Goal: Information Seeking & Learning: Learn about a topic

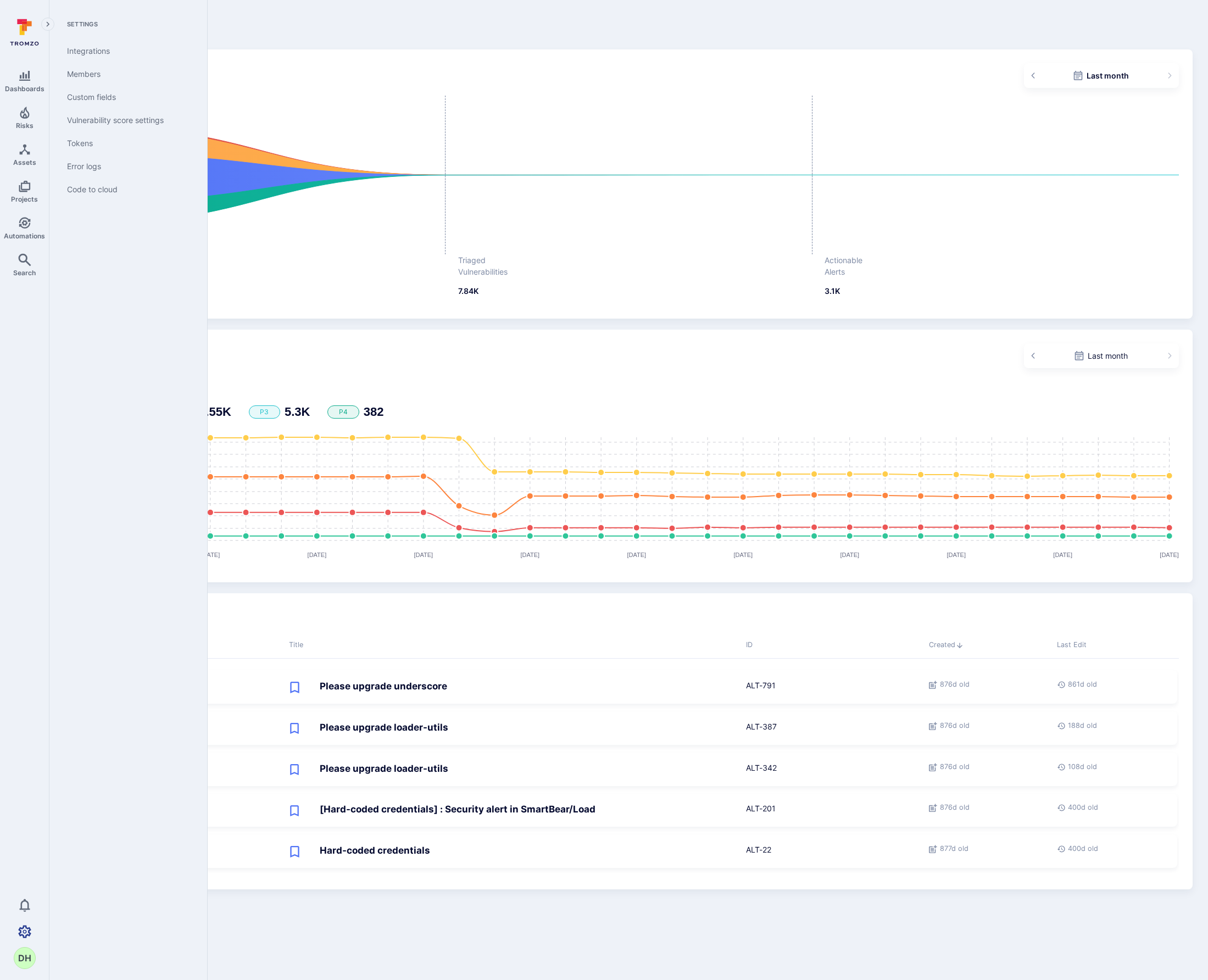
click at [24, 928] on icon "Settings" at bounding box center [25, 932] width 13 height 13
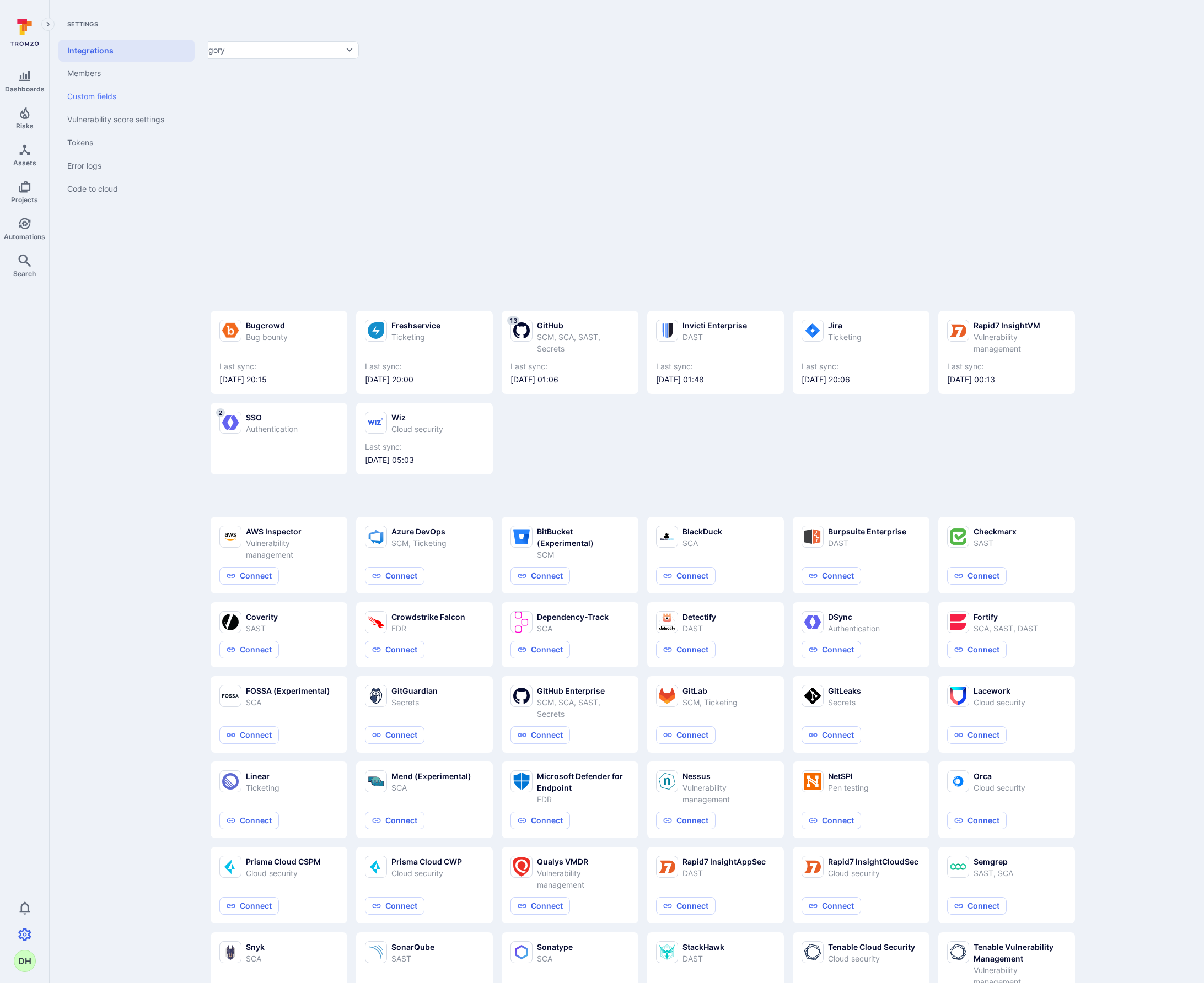
click at [120, 96] on link "Custom fields" at bounding box center [126, 96] width 136 height 23
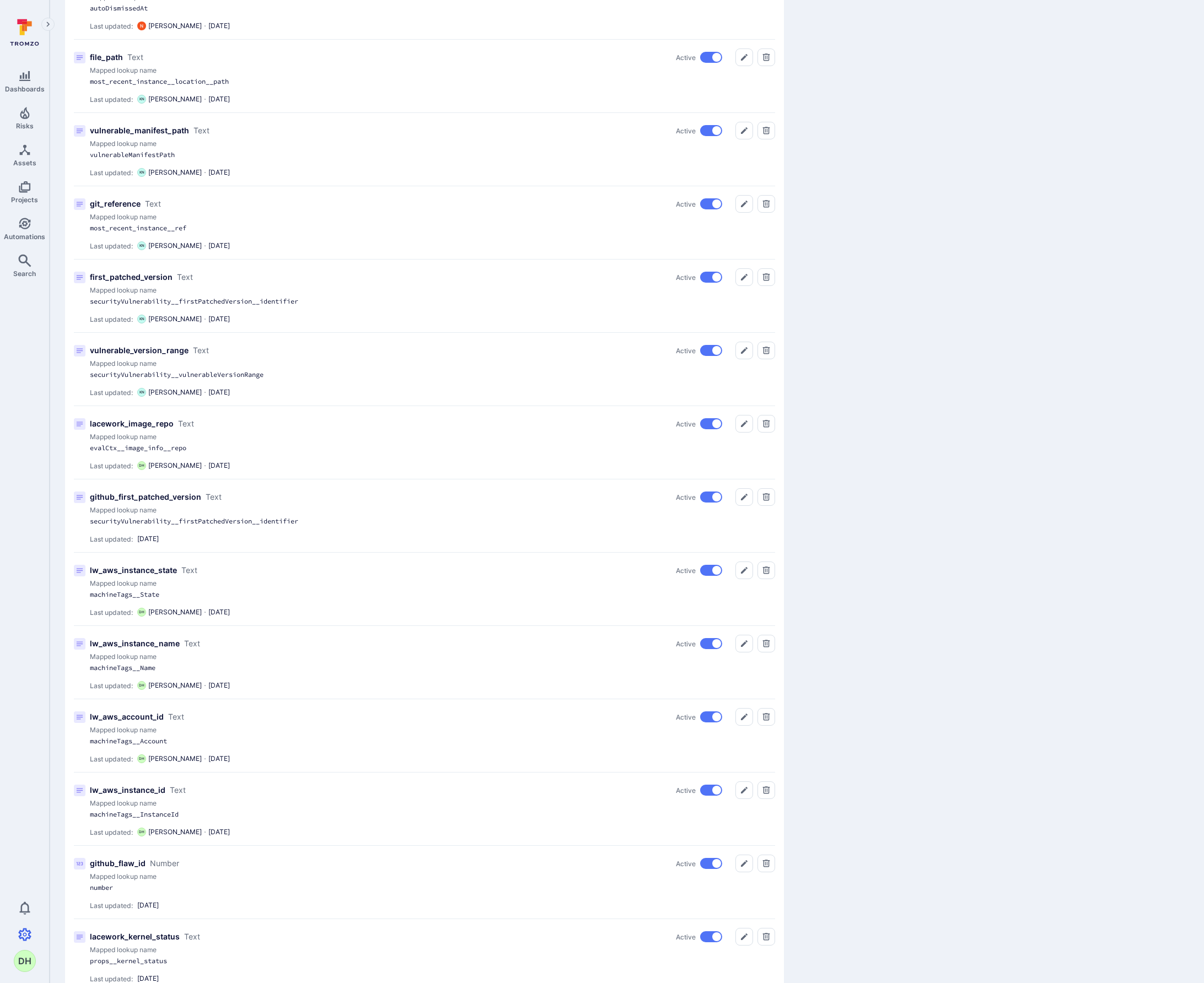
scroll to position [945, 0]
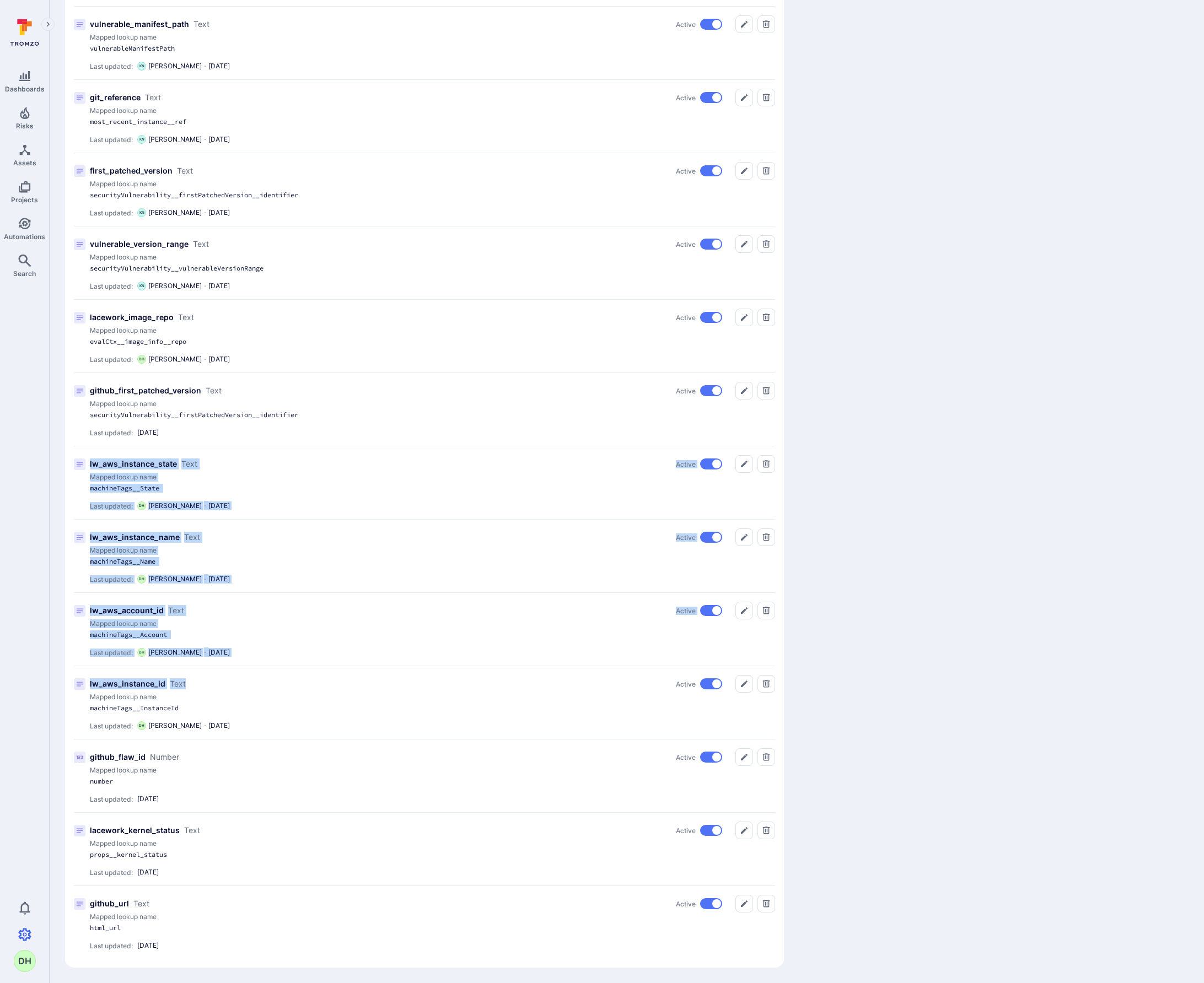
drag, startPoint x: 90, startPoint y: 464, endPoint x: 369, endPoint y: 686, distance: 356.5
click at [369, 686] on div "ssd_secret_type Text Active Mapped lookup name secret_type Last updated: KN Kac…" at bounding box center [425, 79] width 701 height 1758
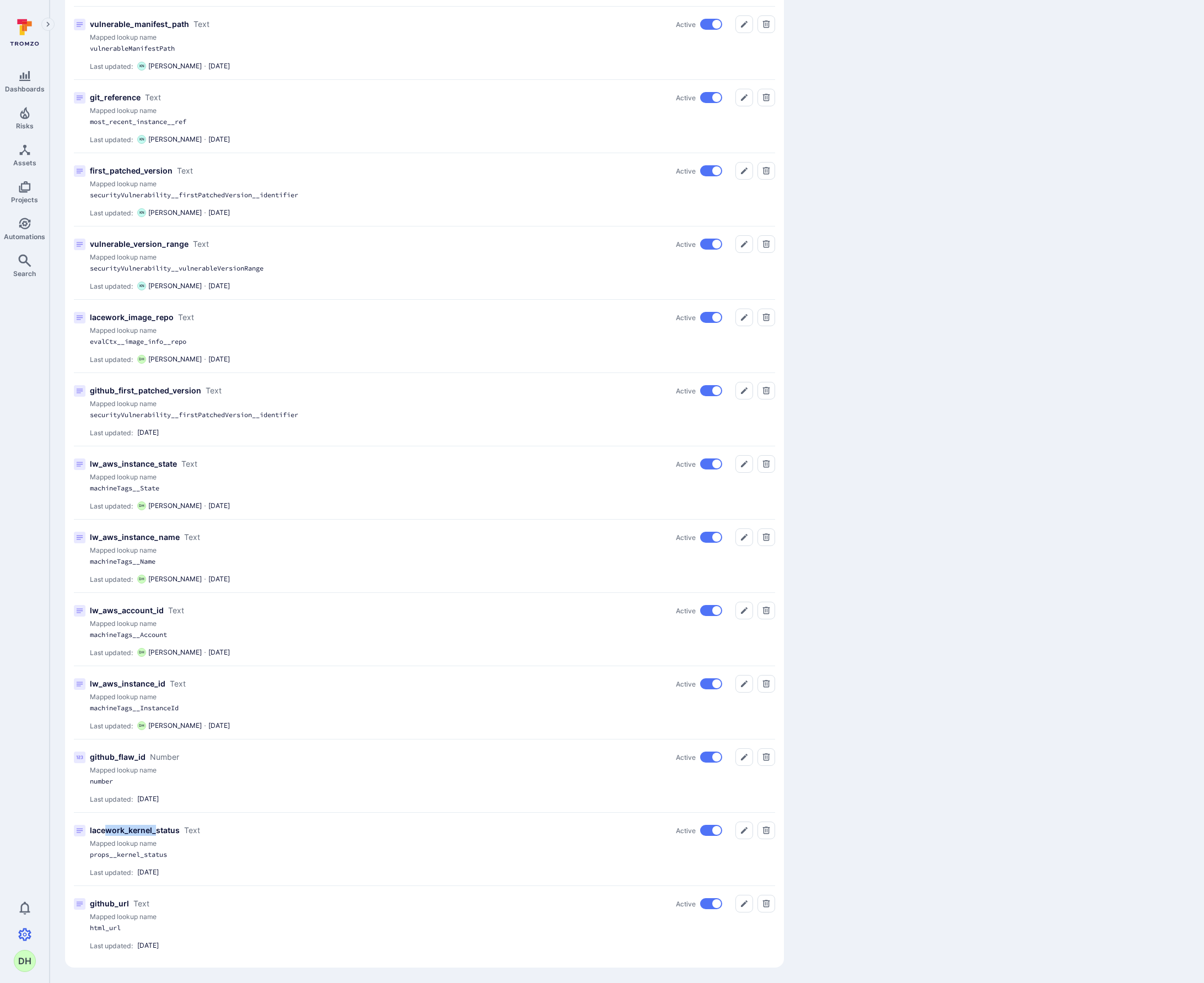
drag, startPoint x: 104, startPoint y: 831, endPoint x: 153, endPoint y: 832, distance: 49.0
click at [153, 832] on p "lacework_kernel_status" at bounding box center [135, 830] width 90 height 11
click at [372, 463] on div "lw_aws_instance_state Text Active" at bounding box center [432, 463] width 685 height 18
click at [761, 465] on button "Delete" at bounding box center [766, 463] width 18 height 18
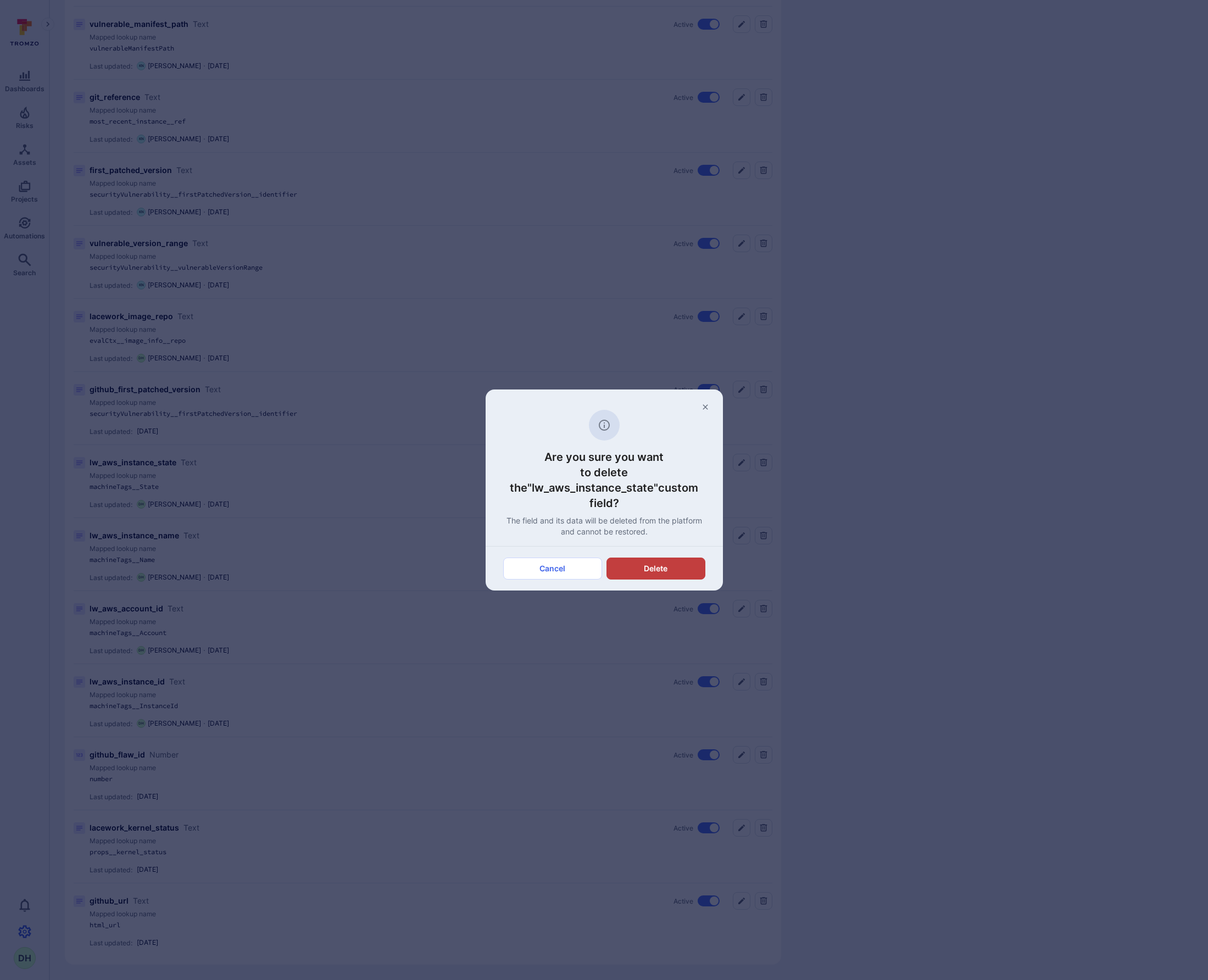
click at [685, 561] on button "Delete" at bounding box center [656, 568] width 99 height 22
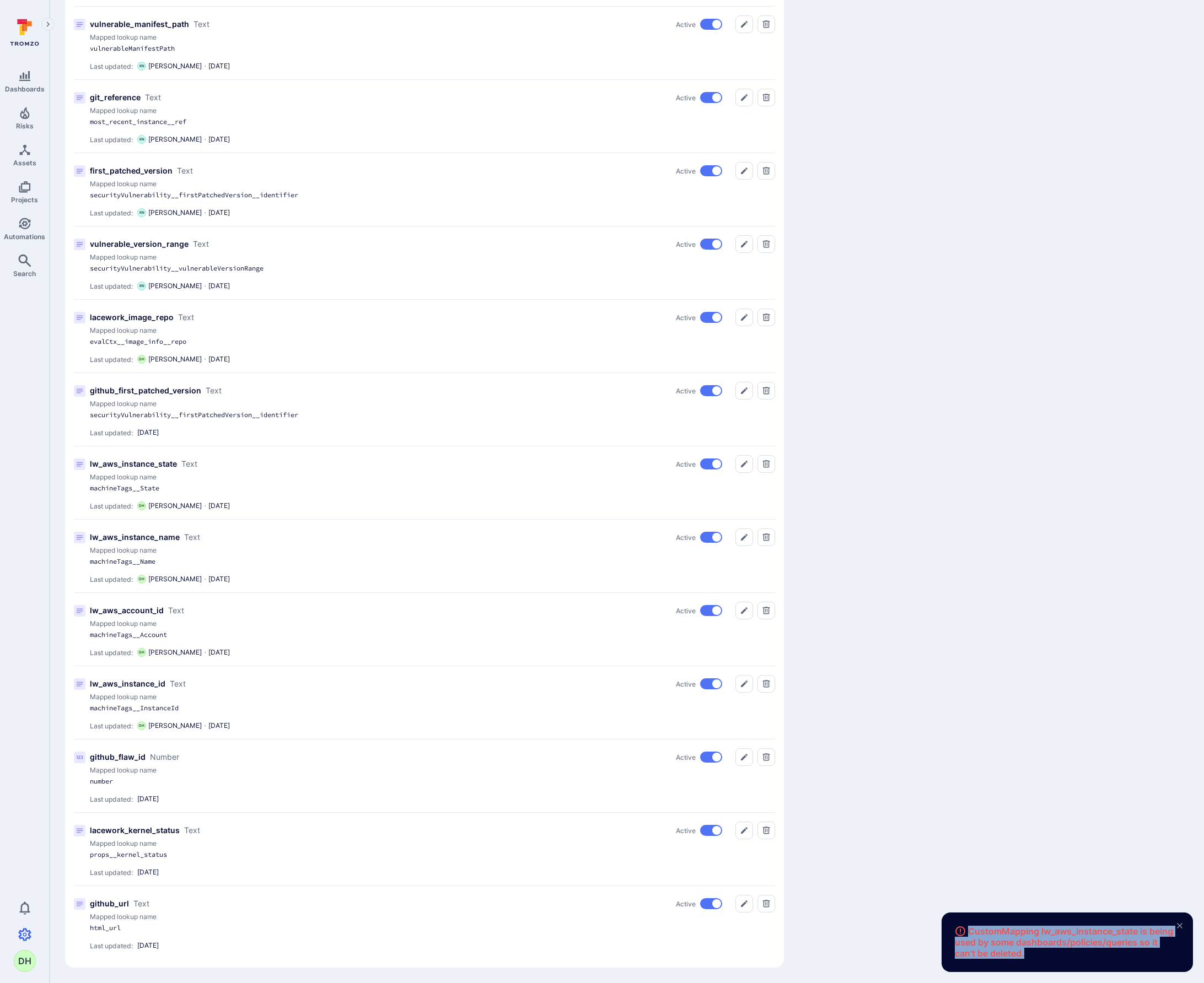
drag, startPoint x: 1075, startPoint y: 954, endPoint x: 960, endPoint y: 932, distance: 117.1
click at [960, 932] on span "CustomMapping lw_aws_instance_state is being used by some dashboards/policies/q…" at bounding box center [1067, 942] width 225 height 33
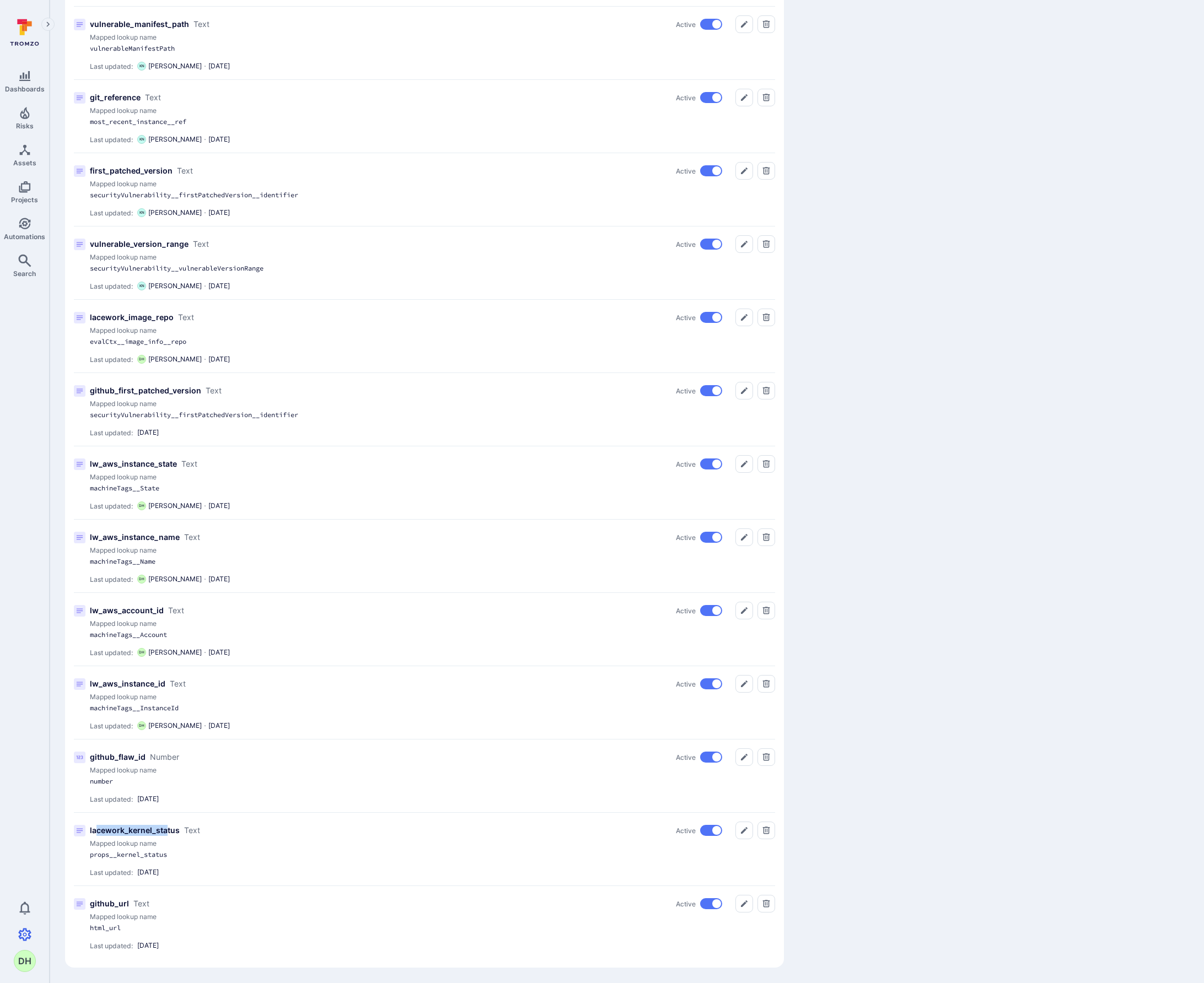
drag, startPoint x: 96, startPoint y: 828, endPoint x: 165, endPoint y: 831, distance: 69.1
click at [165, 831] on p "lacework_kernel_status" at bounding box center [135, 830] width 90 height 11
drag, startPoint x: 102, startPoint y: 315, endPoint x: 157, endPoint y: 315, distance: 55.0
click at [157, 315] on p "lacework_image_repo" at bounding box center [131, 317] width 84 height 11
click at [26, 370] on div "Dashboards Risks Assets Projects Automations Search 0 DH" at bounding box center [24, 492] width 49 height 959
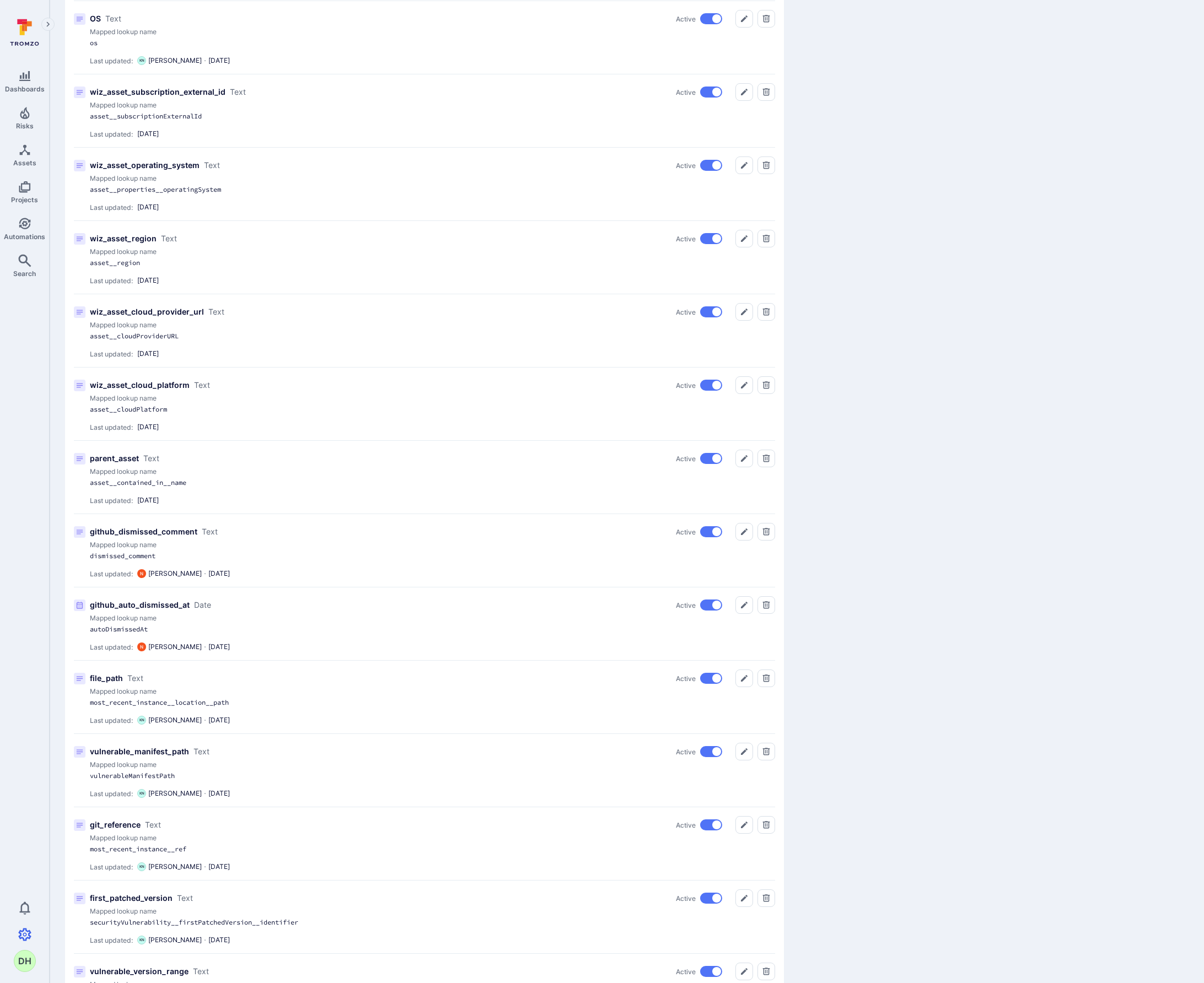
scroll to position [23, 0]
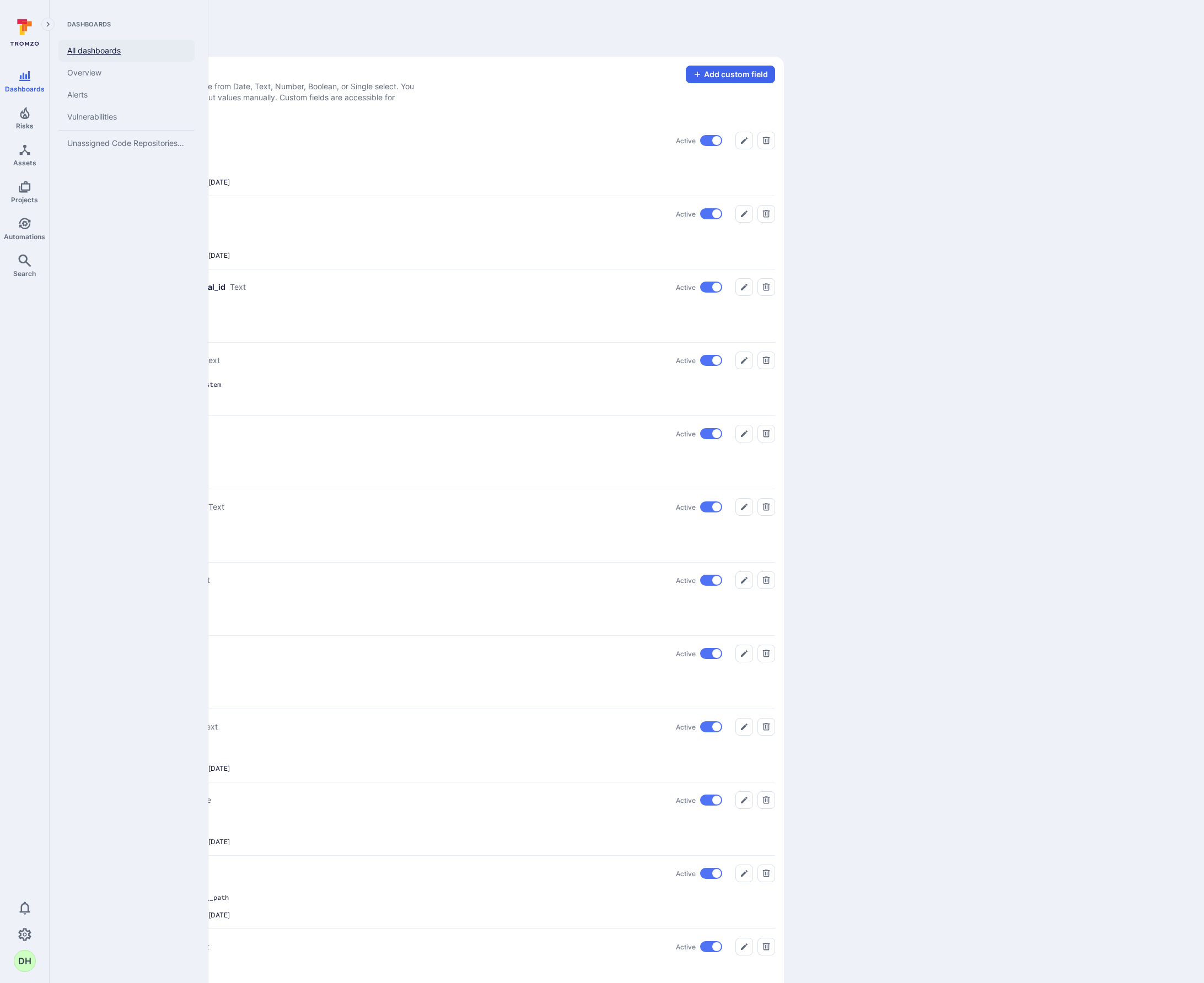
click at [104, 50] on link "All dashboards" at bounding box center [126, 50] width 136 height 22
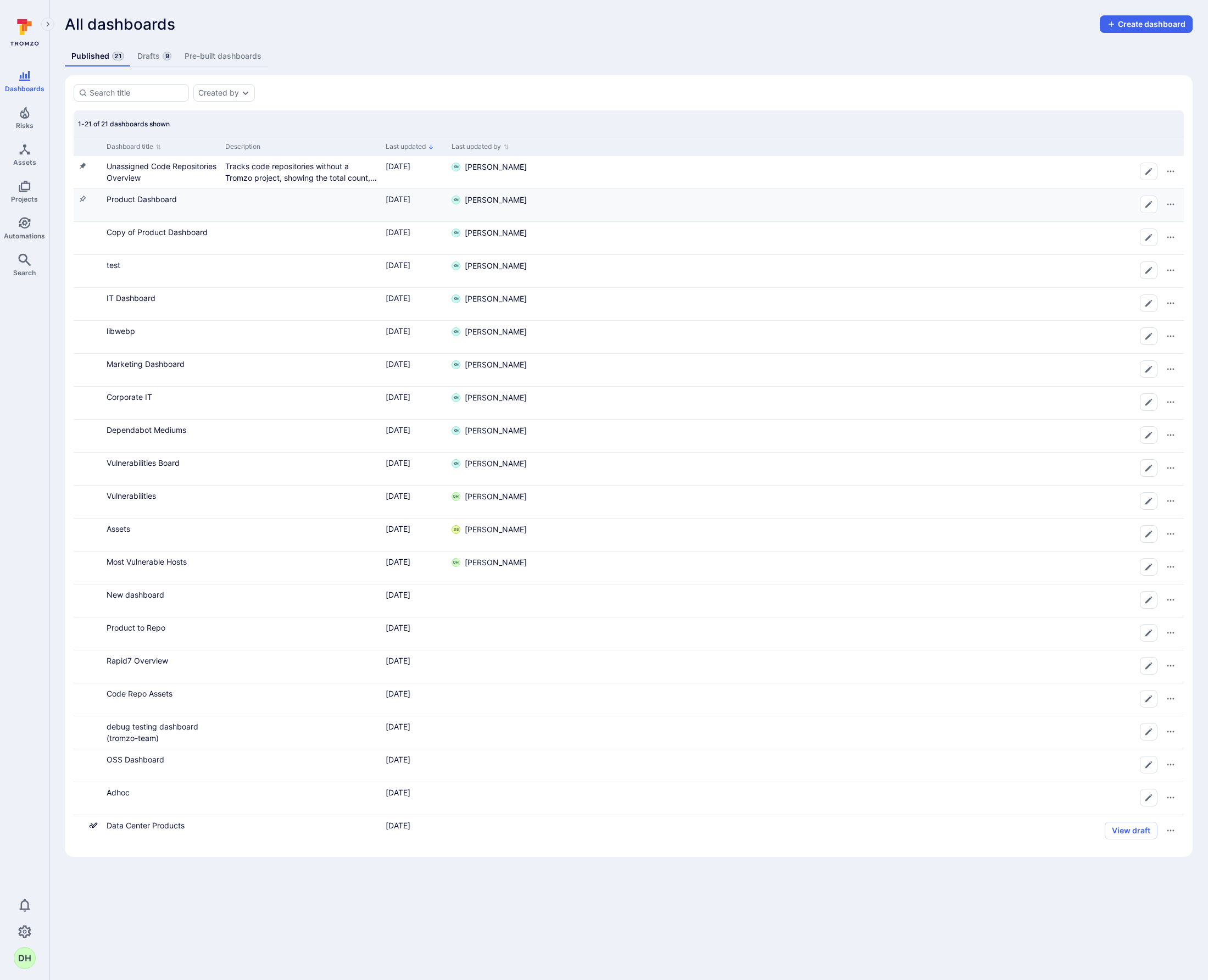
click at [138, 204] on div "Product Dashboard" at bounding box center [161, 199] width 110 height 12
click at [140, 201] on link "Product Dashboard" at bounding box center [142, 199] width 70 height 9
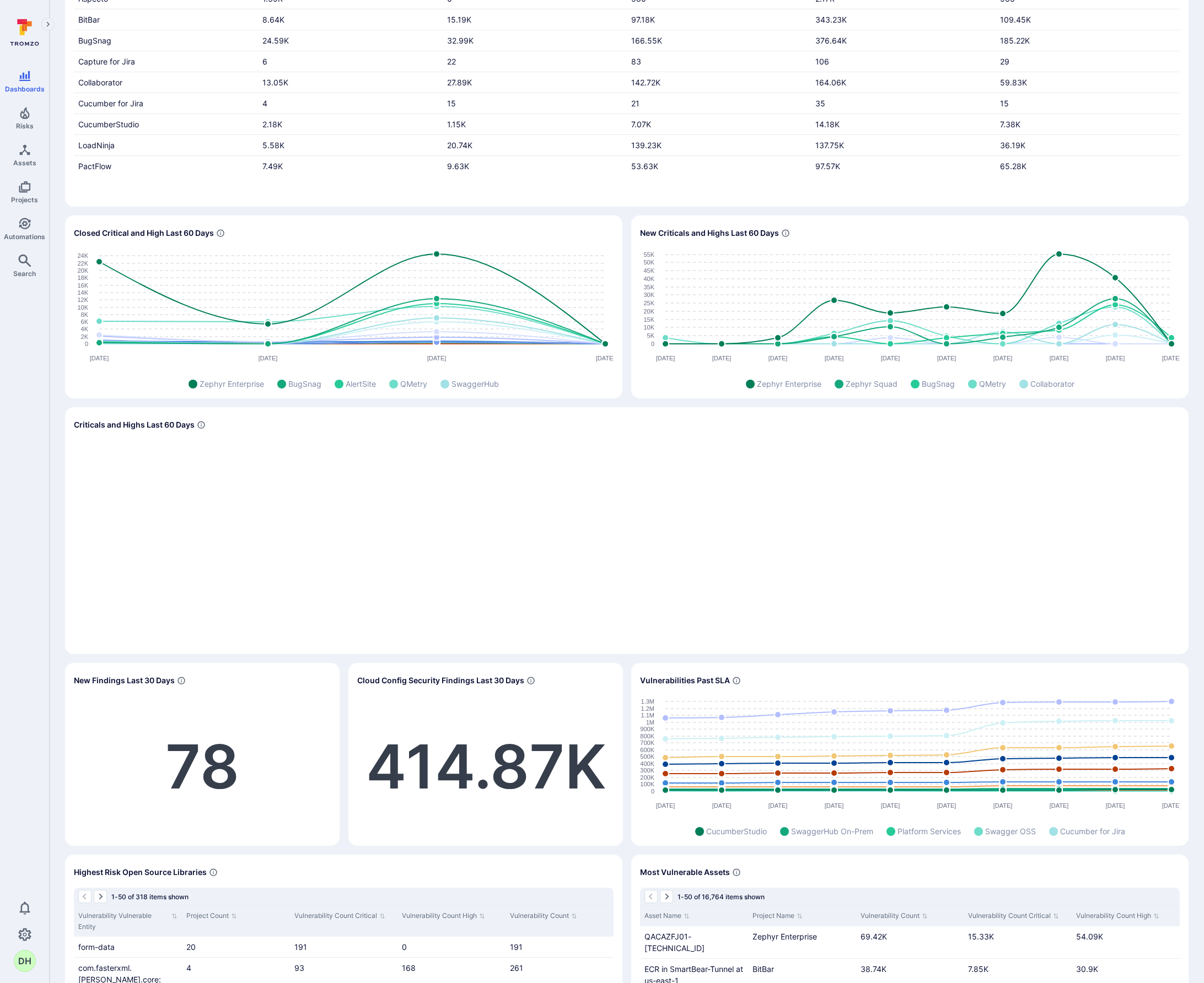
scroll to position [193, 0]
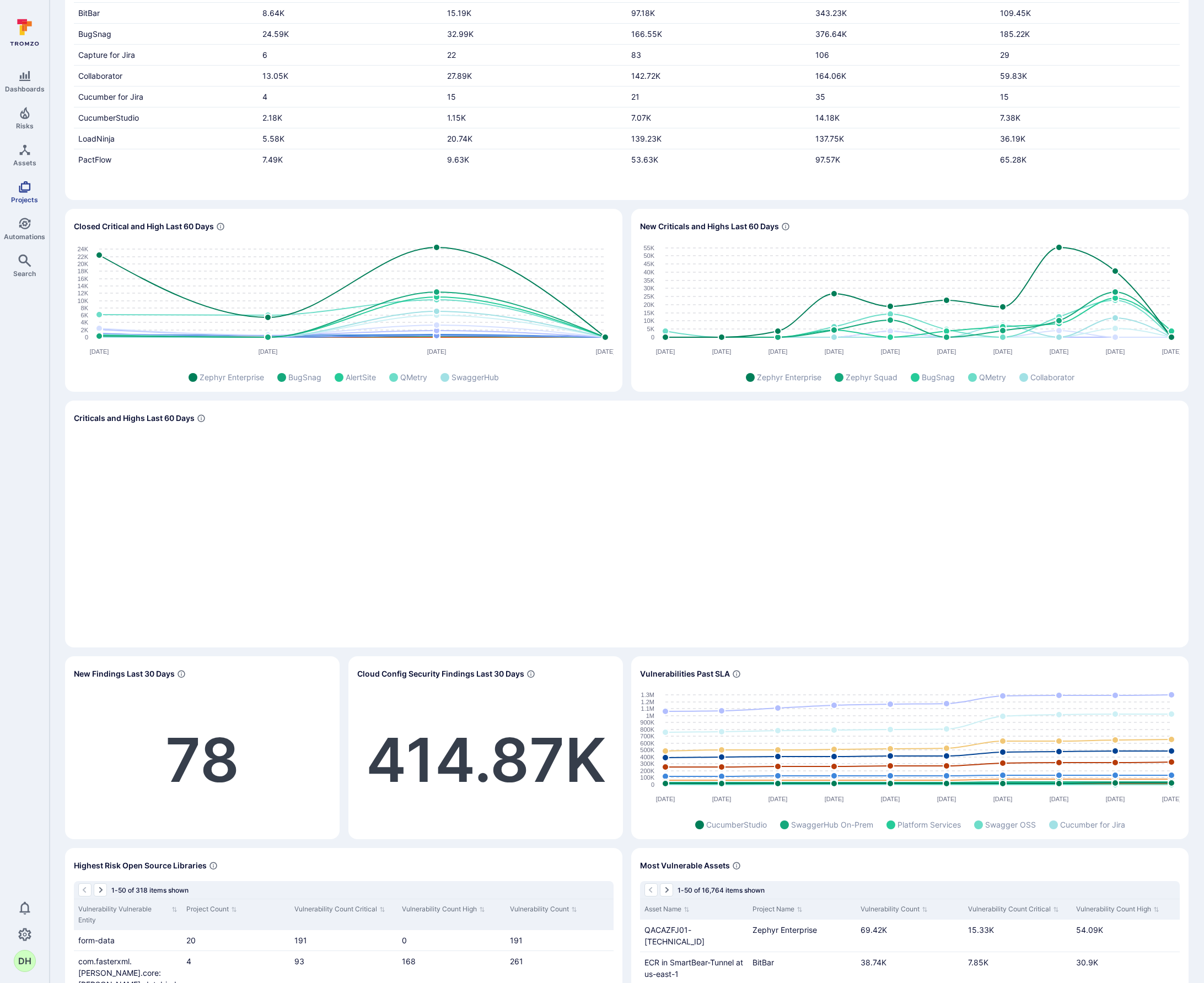
click at [32, 192] on link "Projects" at bounding box center [24, 191] width 49 height 32
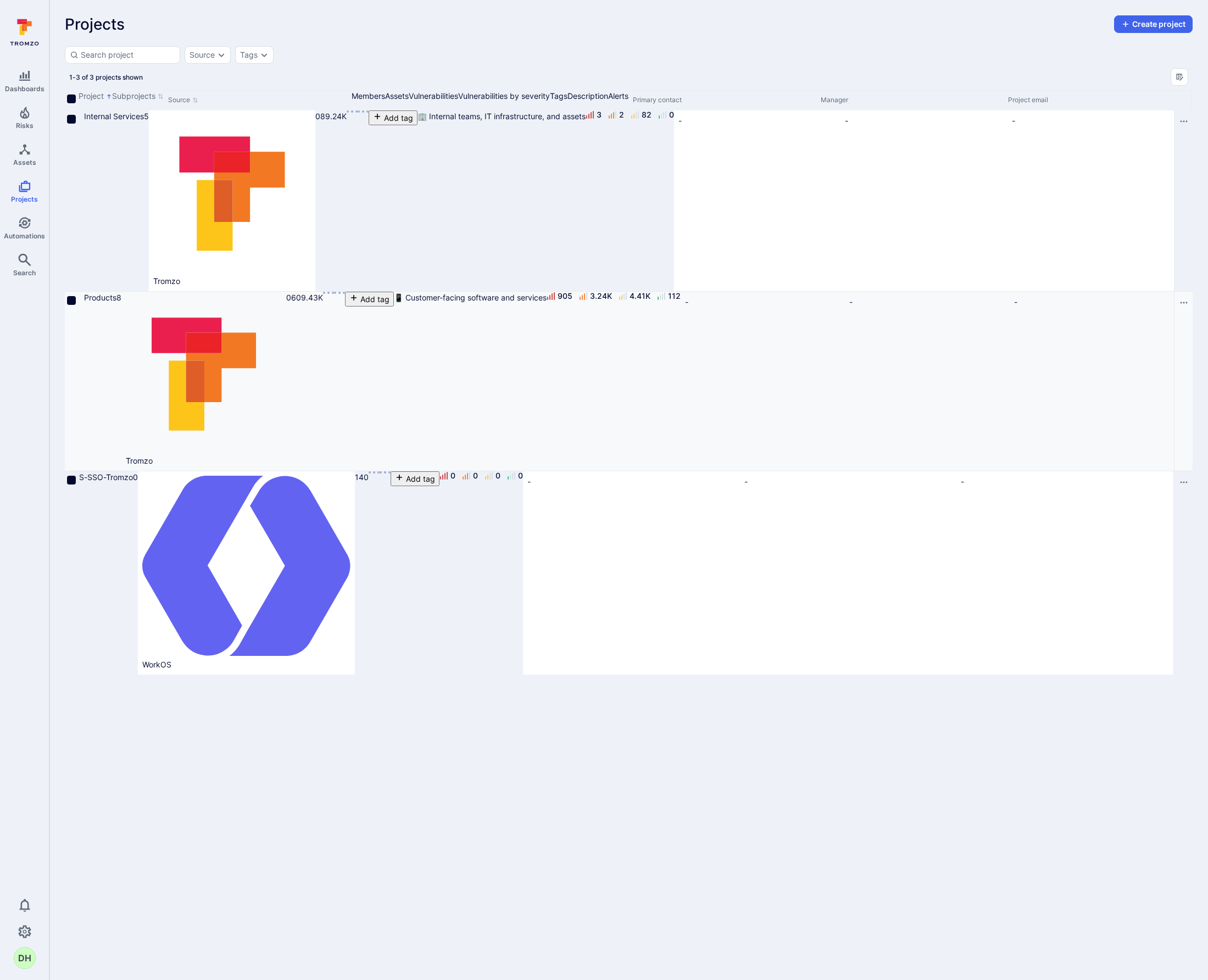
click at [78, 301] on icon "Cell for Project" at bounding box center [78, 301] width 0 height 0
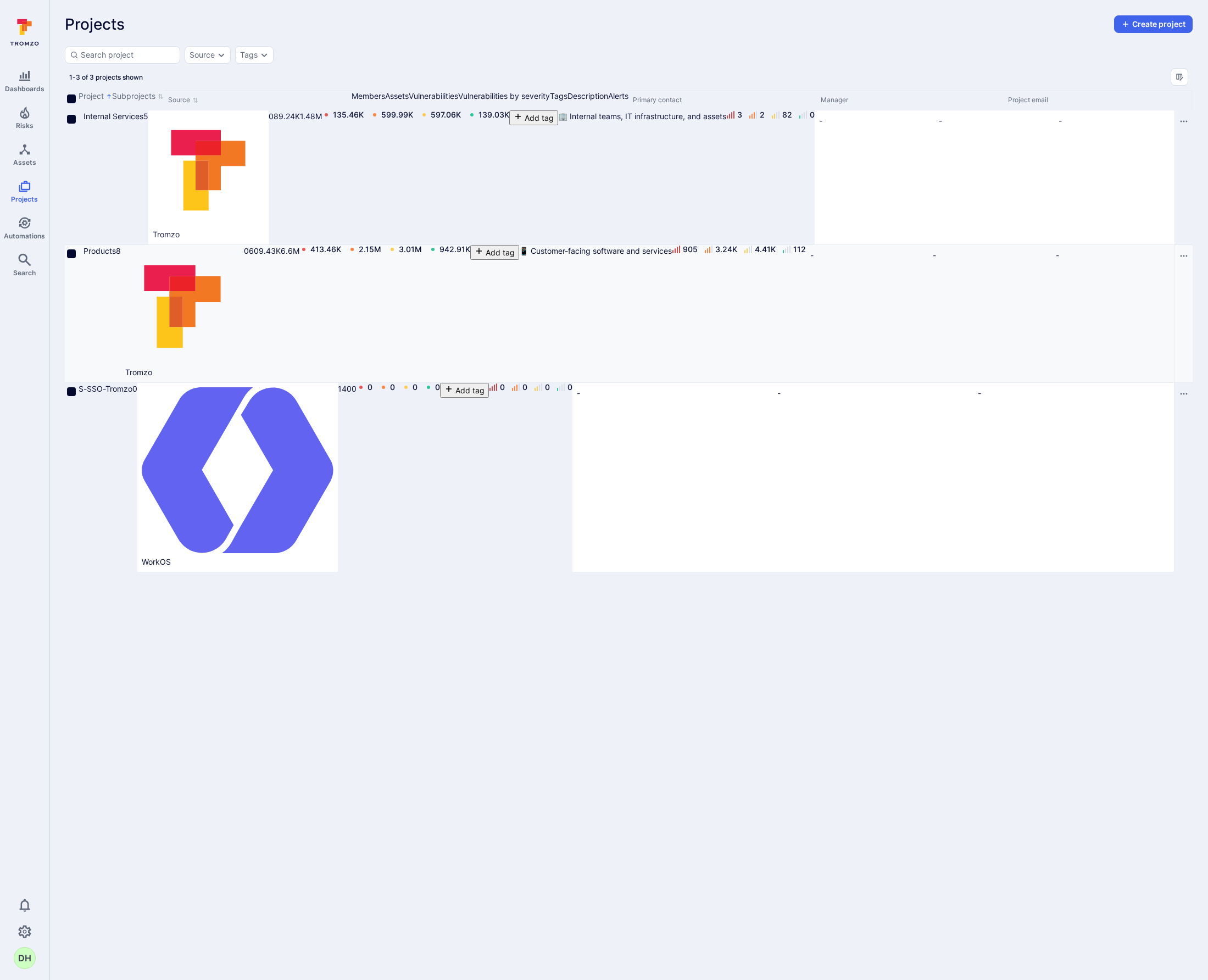
click at [78, 255] on icon "Cell for Project" at bounding box center [78, 255] width 0 height 0
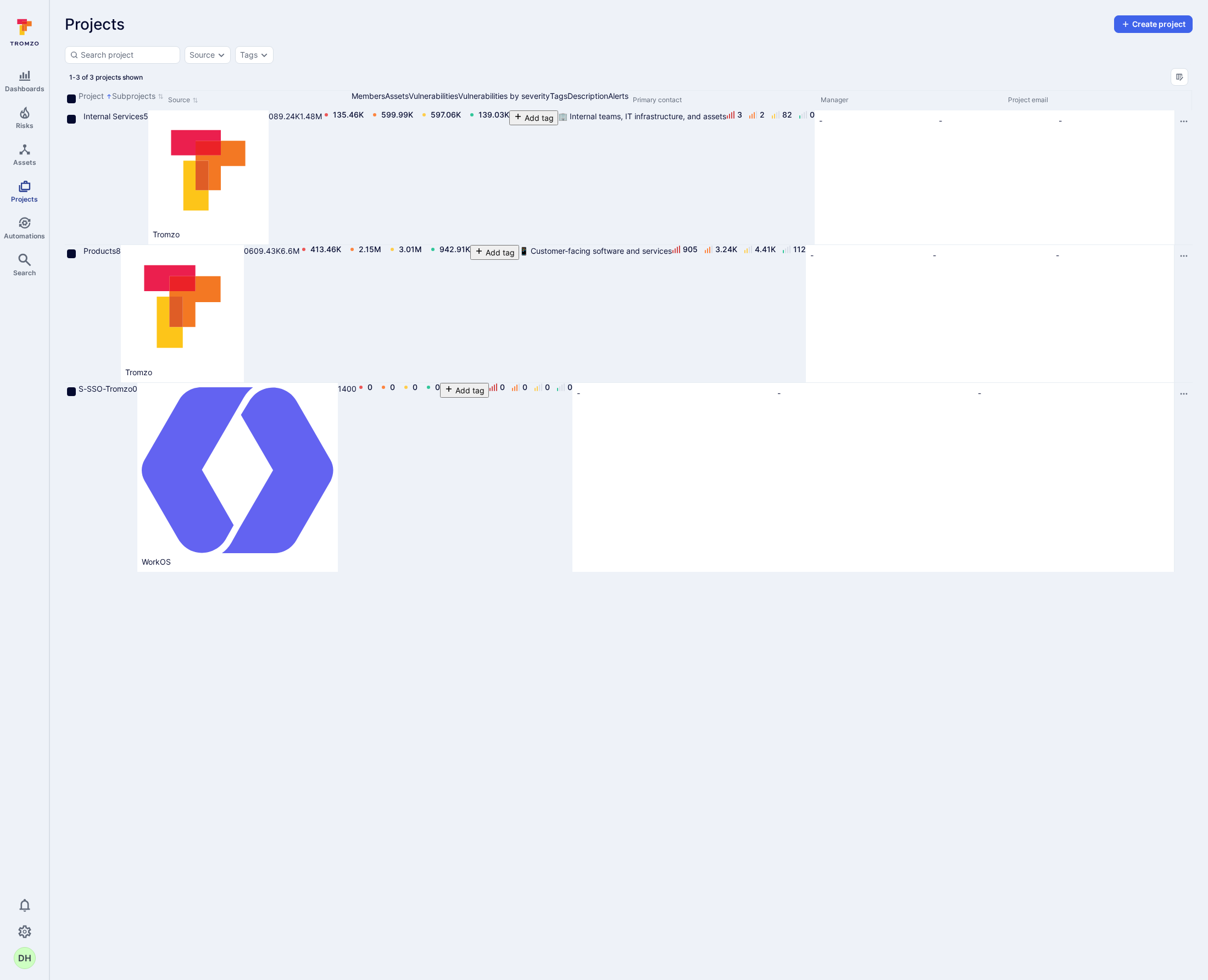
click at [32, 186] on link "Projects" at bounding box center [24, 191] width 49 height 32
click at [36, 153] on link "Assets" at bounding box center [24, 154] width 49 height 32
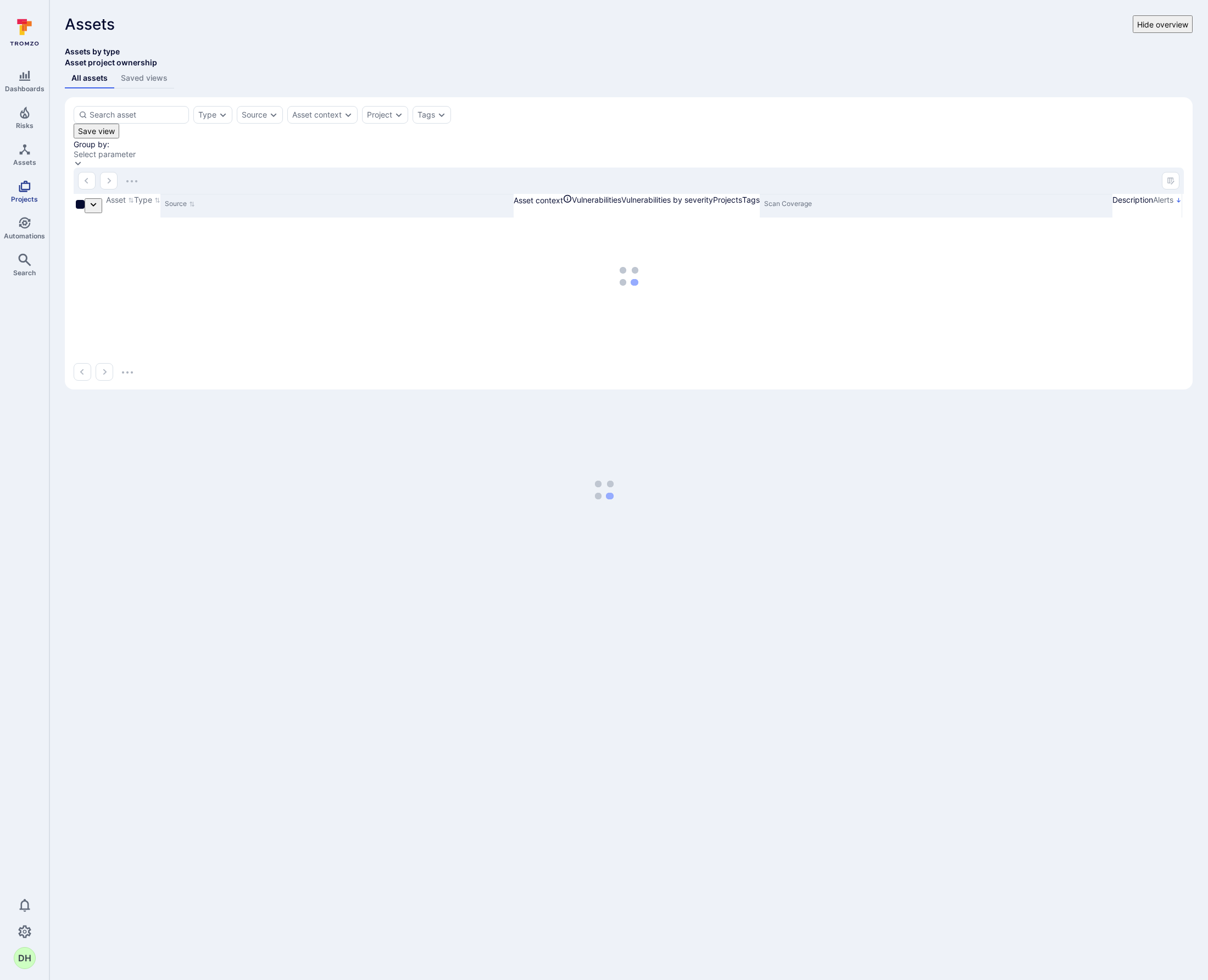
click at [30, 190] on icon "Projects" at bounding box center [25, 186] width 13 height 13
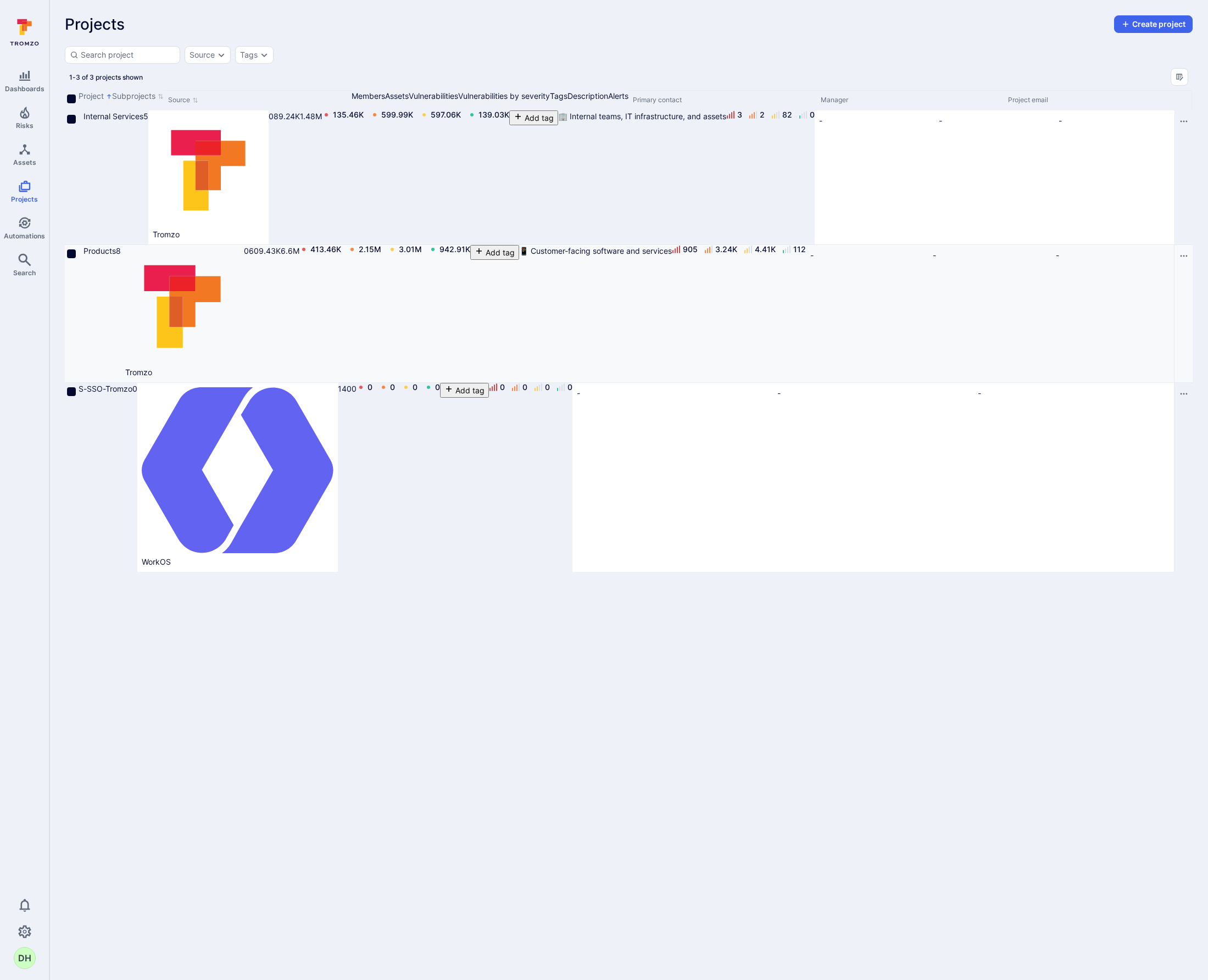
click at [78, 255] on icon "Cell for Project" at bounding box center [78, 255] width 0 height 0
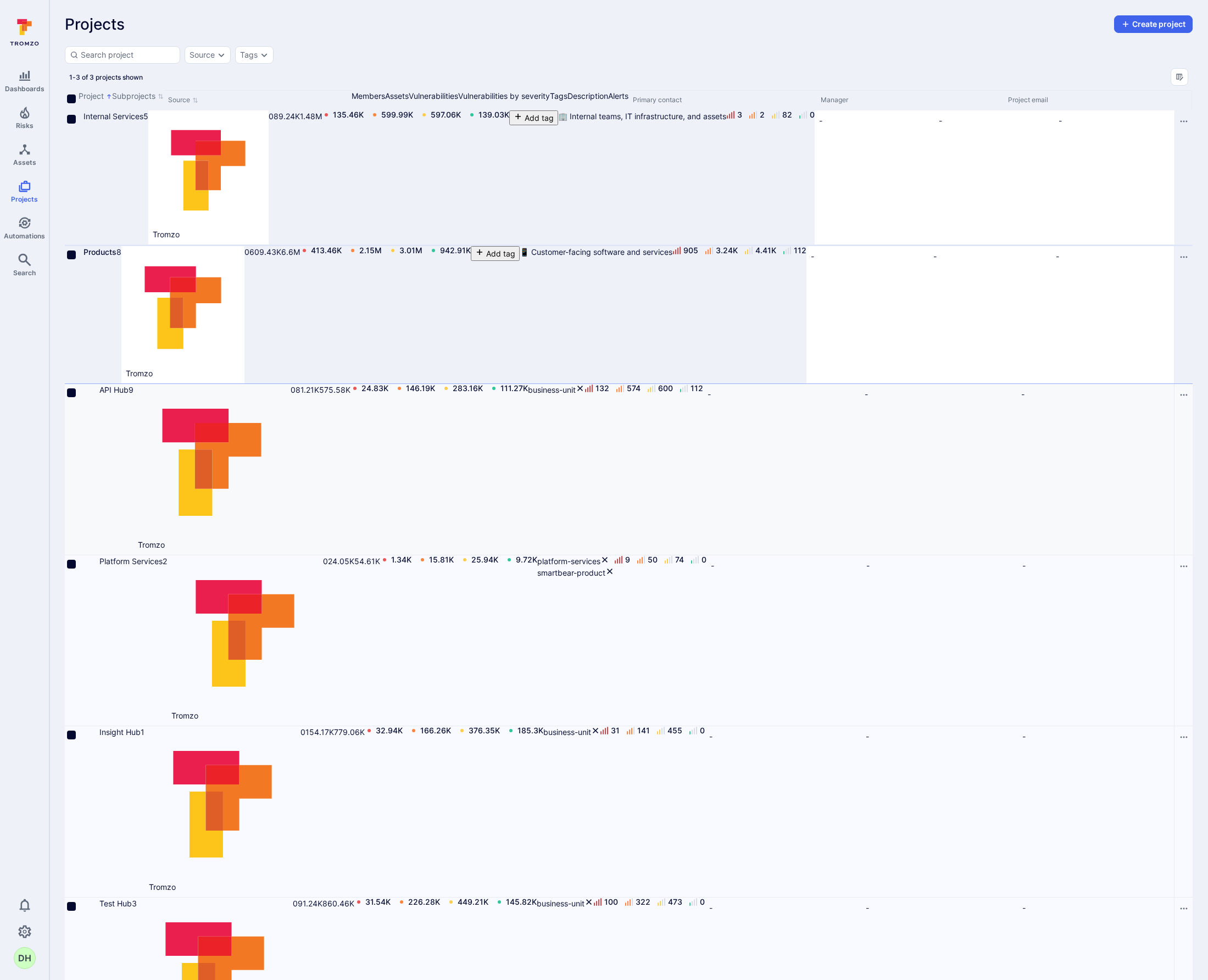
click at [94, 394] on icon "Cell for Project" at bounding box center [94, 394] width 0 height 0
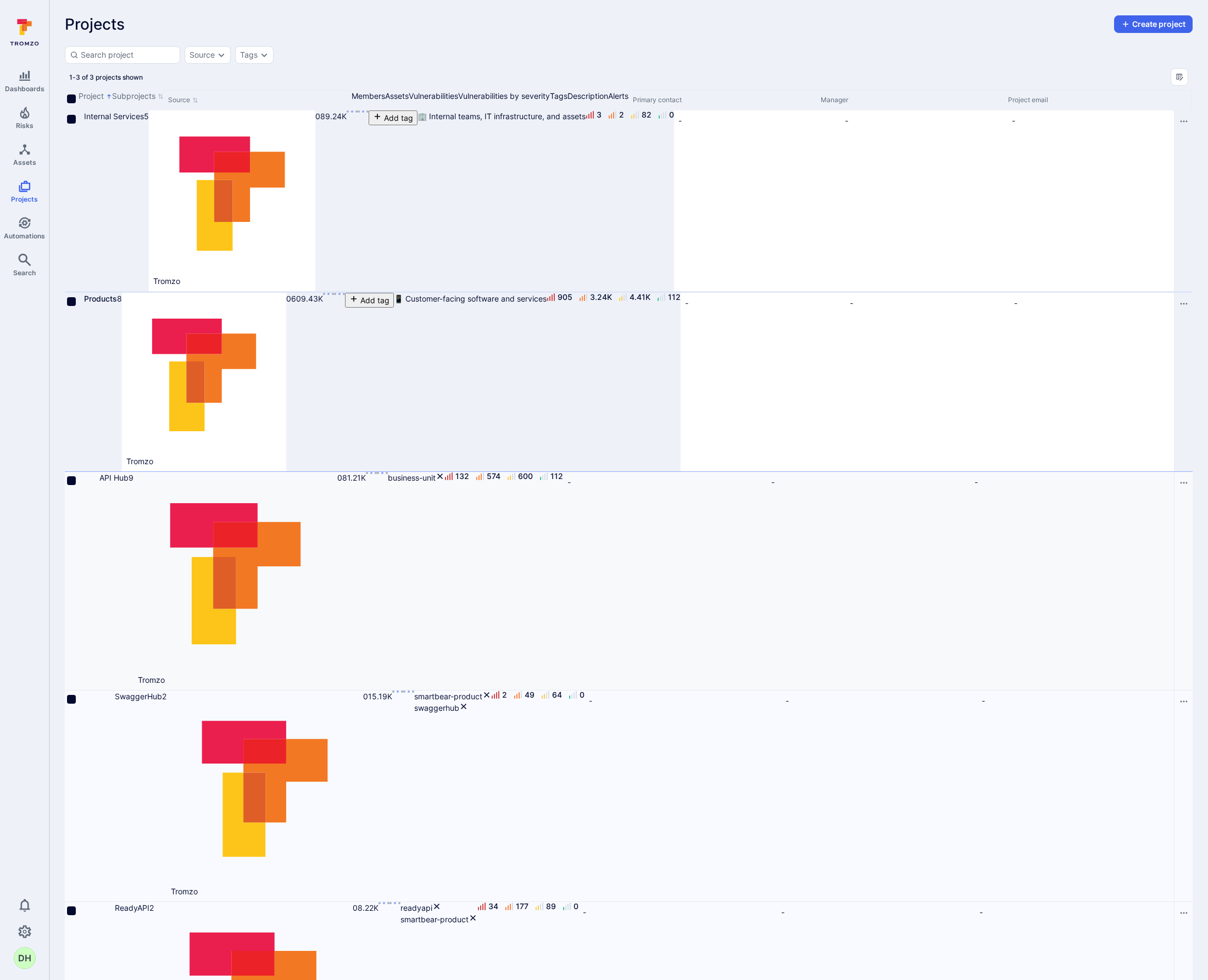
click at [94, 482] on icon "Cell for Project" at bounding box center [94, 482] width 0 height 0
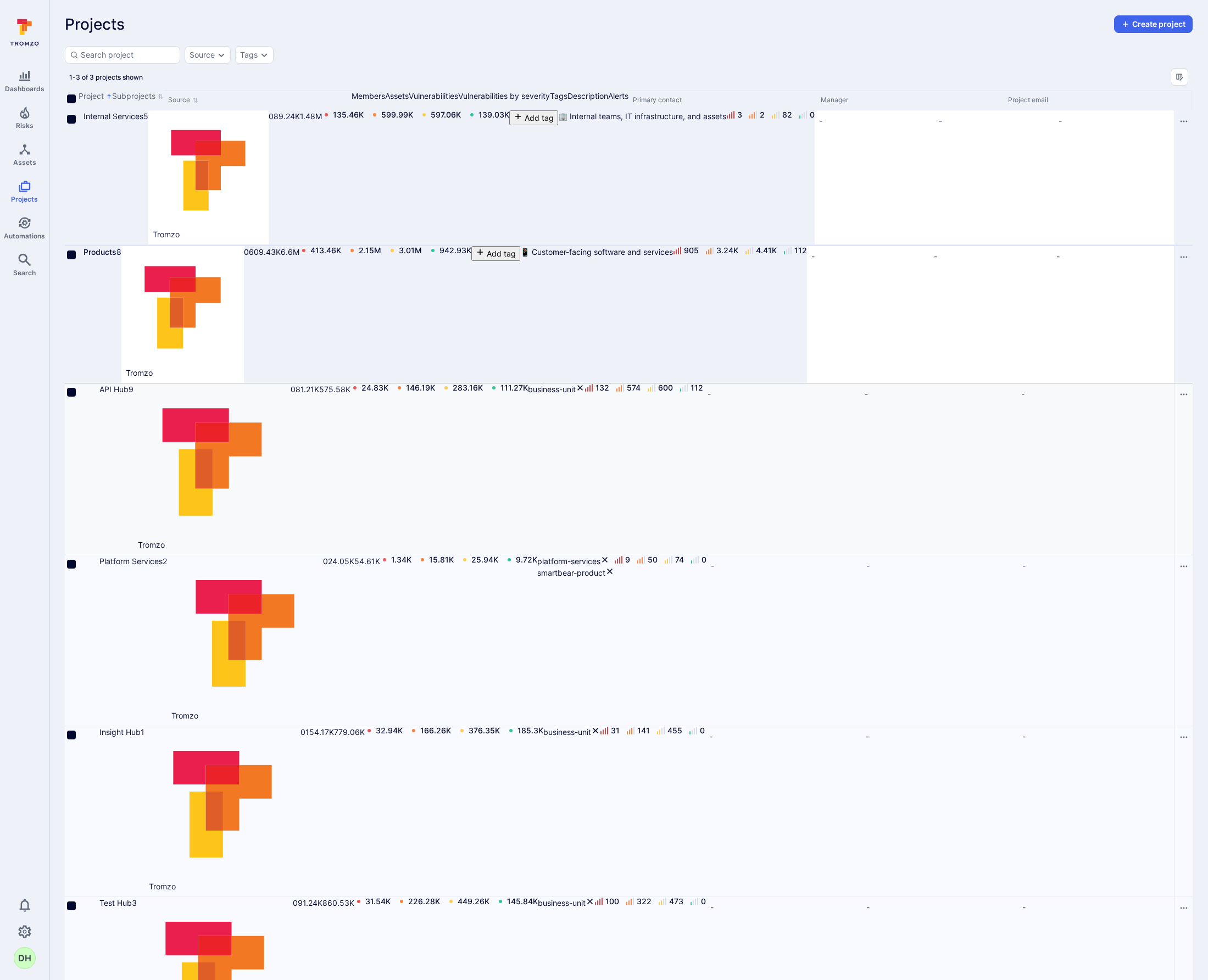
click at [94, 394] on icon "Cell for Project" at bounding box center [94, 394] width 0 height 0
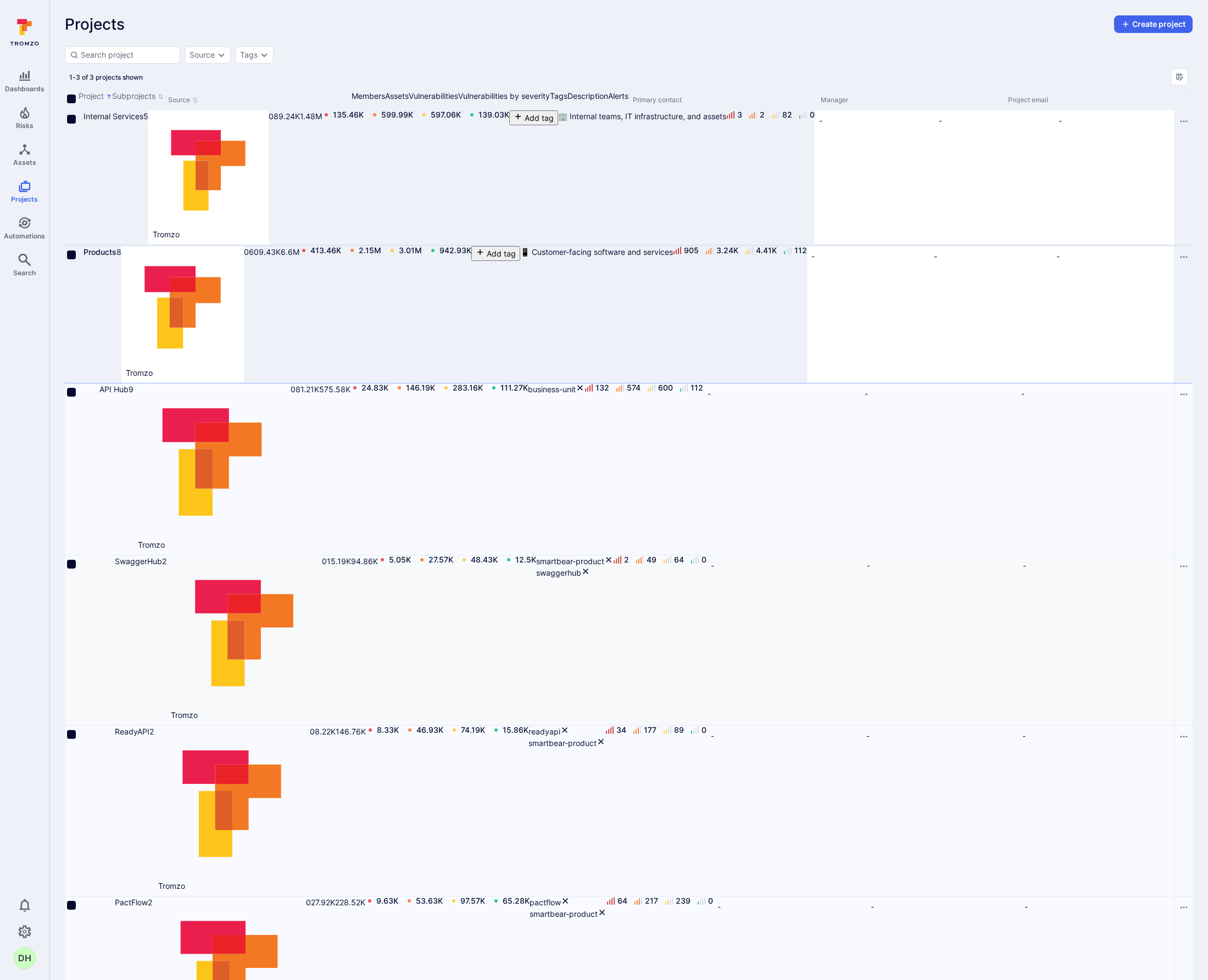
click at [109, 565] on icon "Cell for Project" at bounding box center [109, 565] width 0 height 0
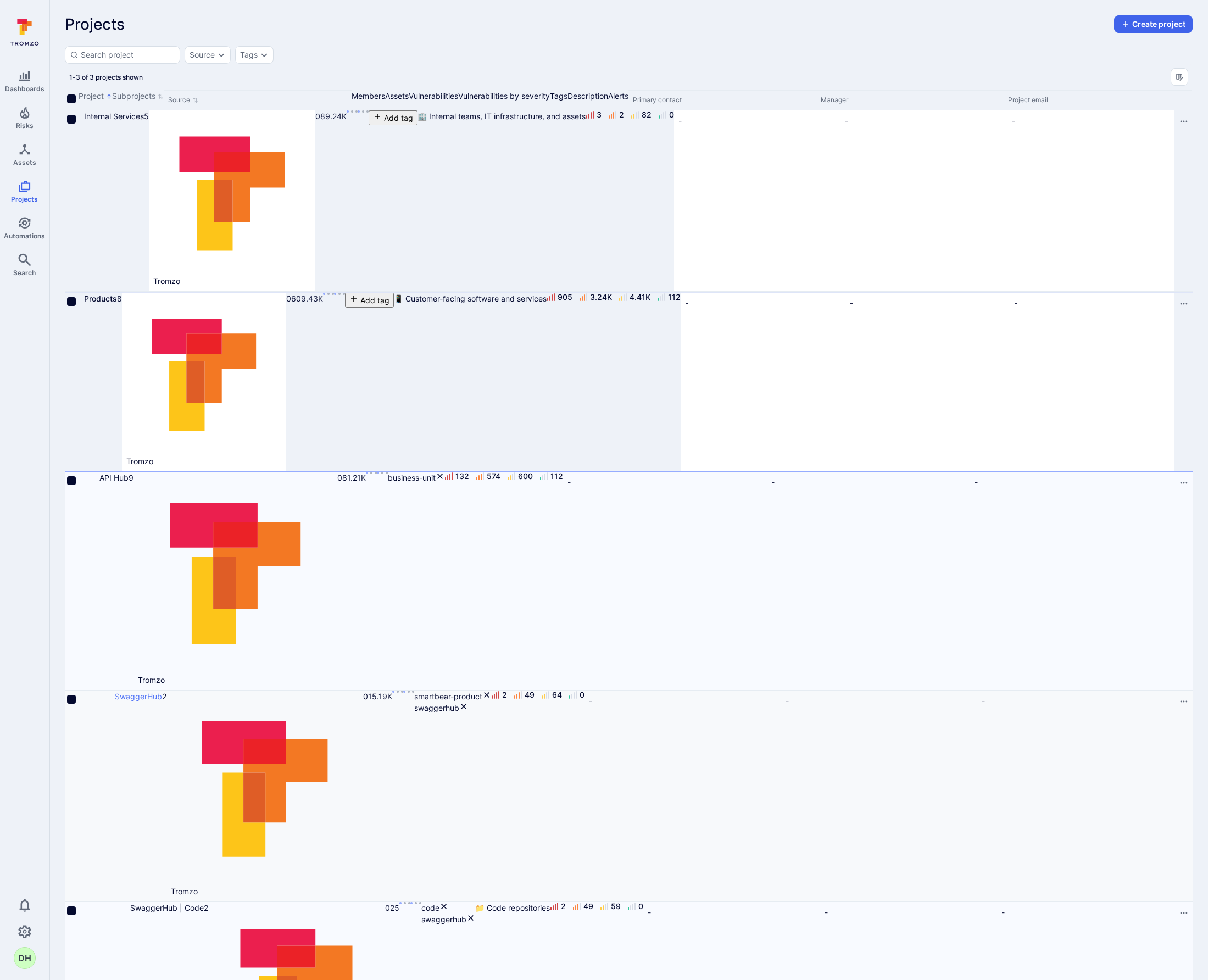
click at [162, 692] on link "SwaggerHub" at bounding box center [138, 696] width 47 height 9
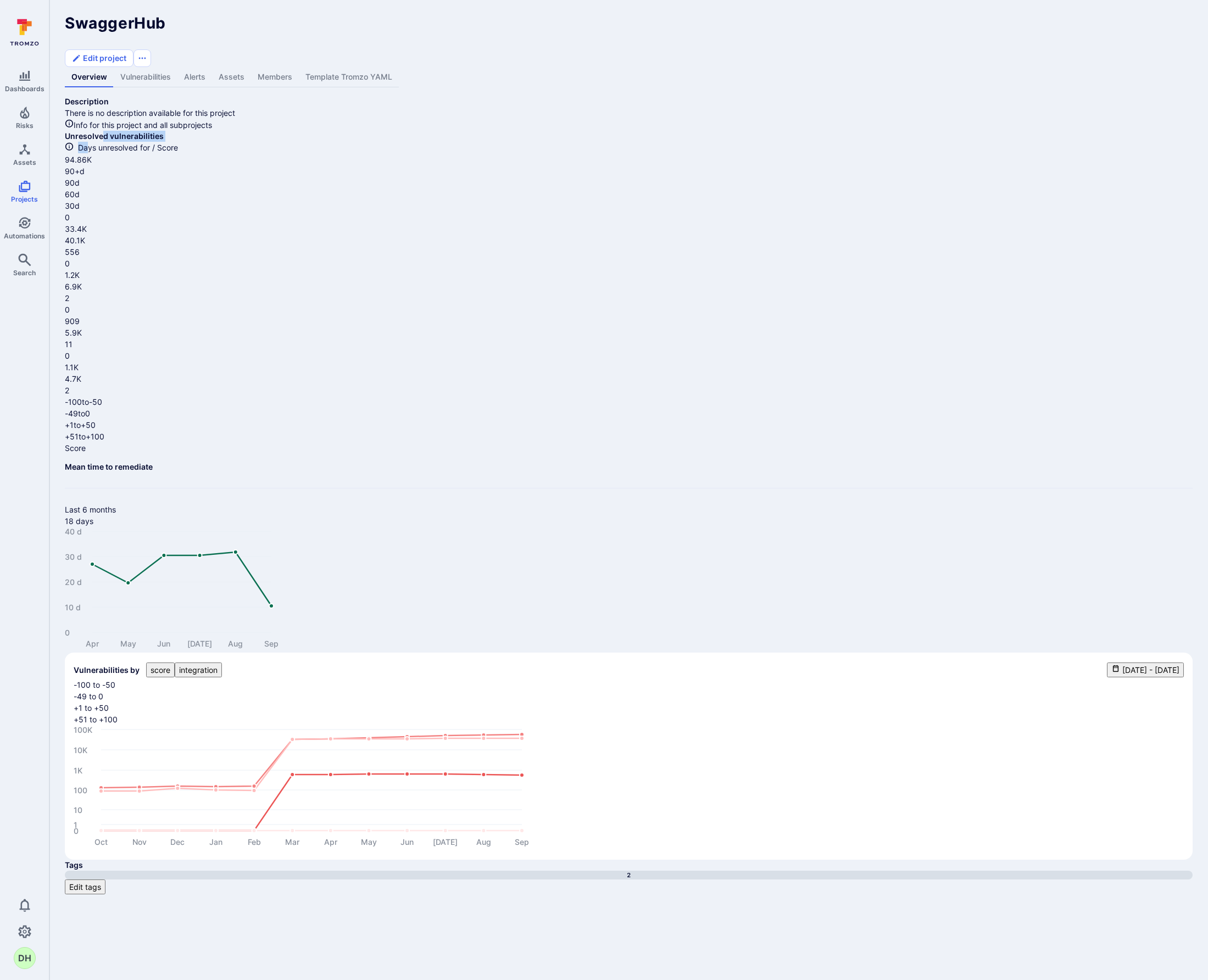
drag, startPoint x: 111, startPoint y: 174, endPoint x: 194, endPoint y: 171, distance: 83.1
click at [194, 154] on div "Unresolved vulnerabilities Days unresolved for / Score" at bounding box center [629, 142] width 1128 height 23
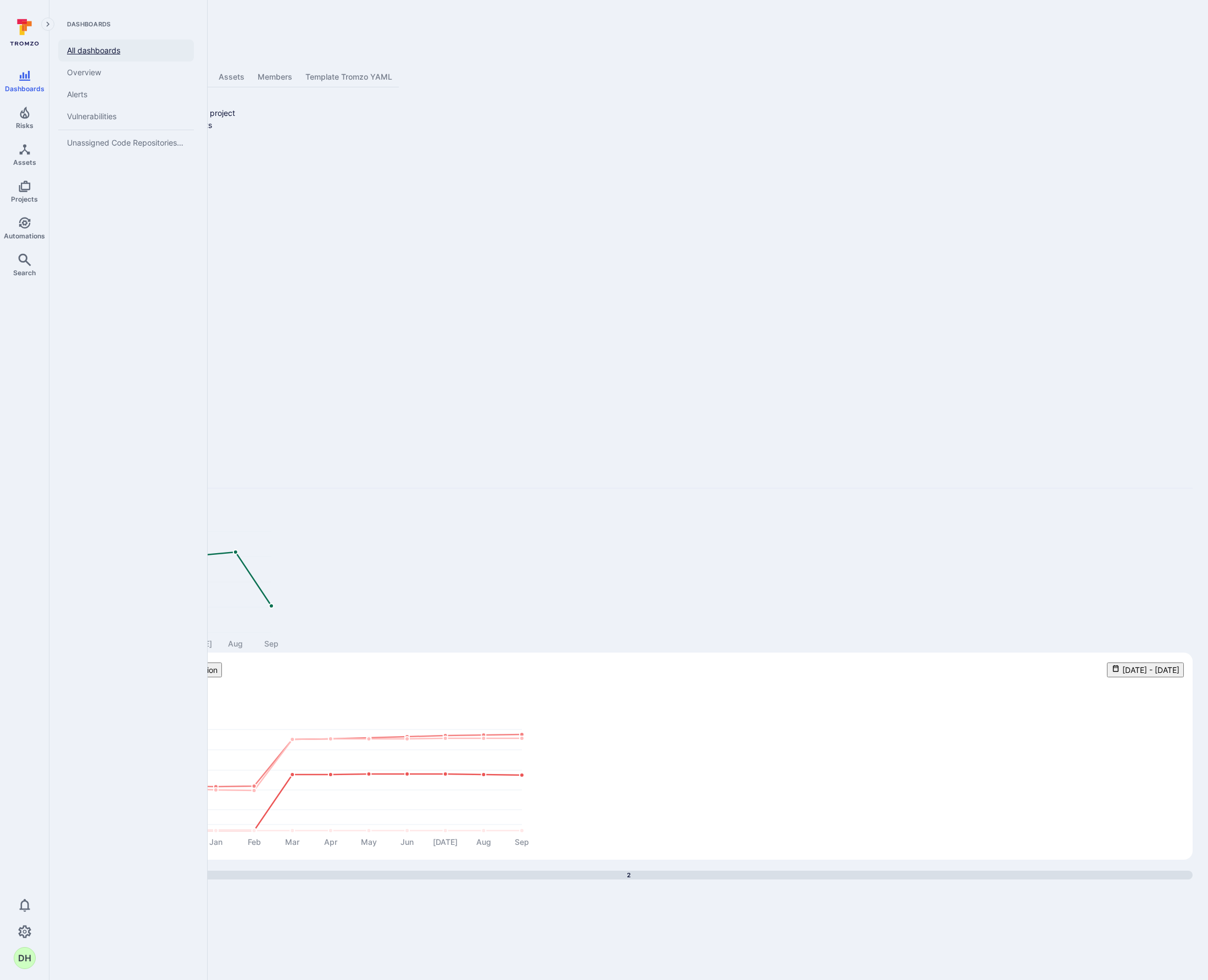
click at [107, 49] on link "All dashboards" at bounding box center [126, 50] width 136 height 22
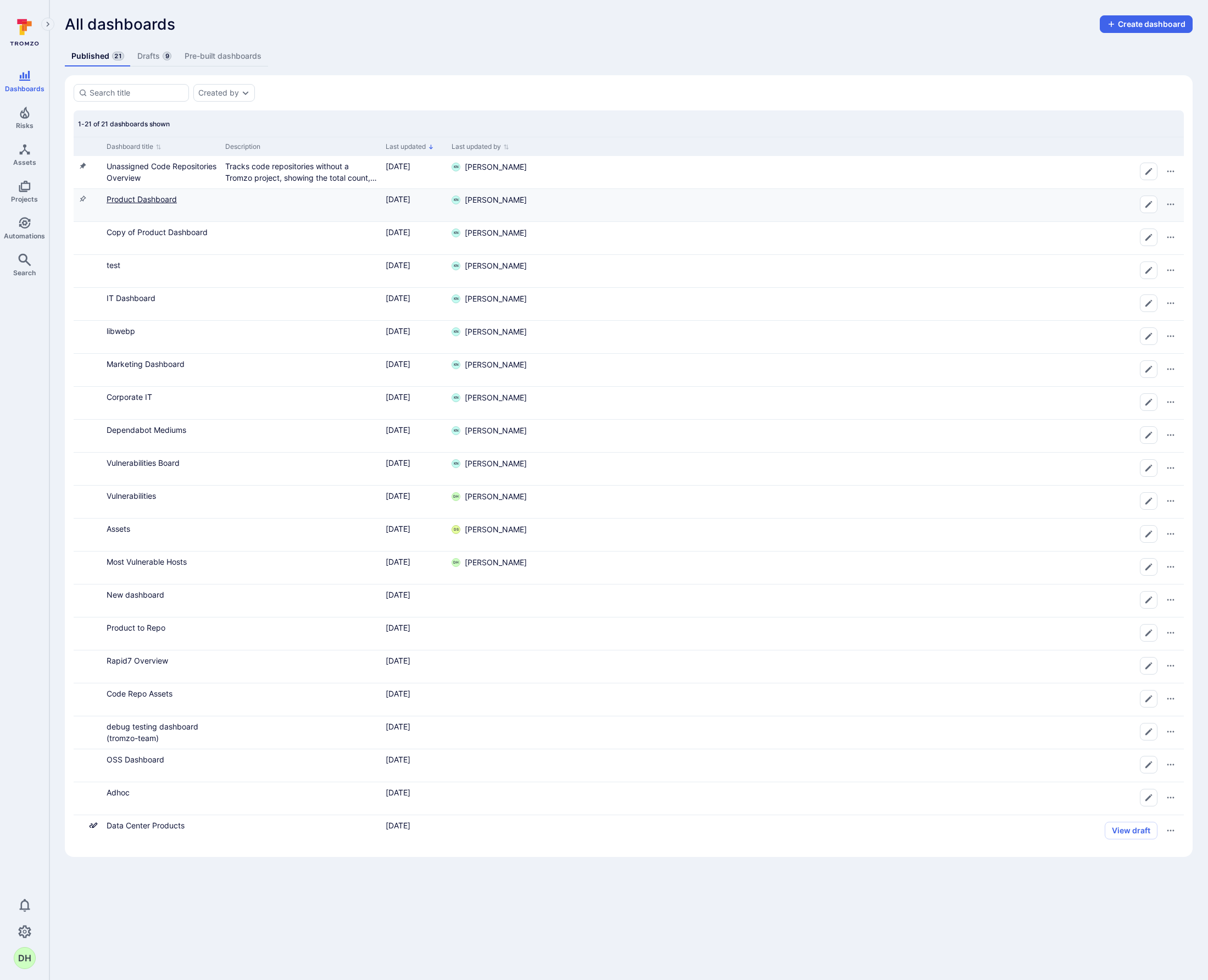
click at [151, 199] on link "Product Dashboard" at bounding box center [142, 199] width 70 height 9
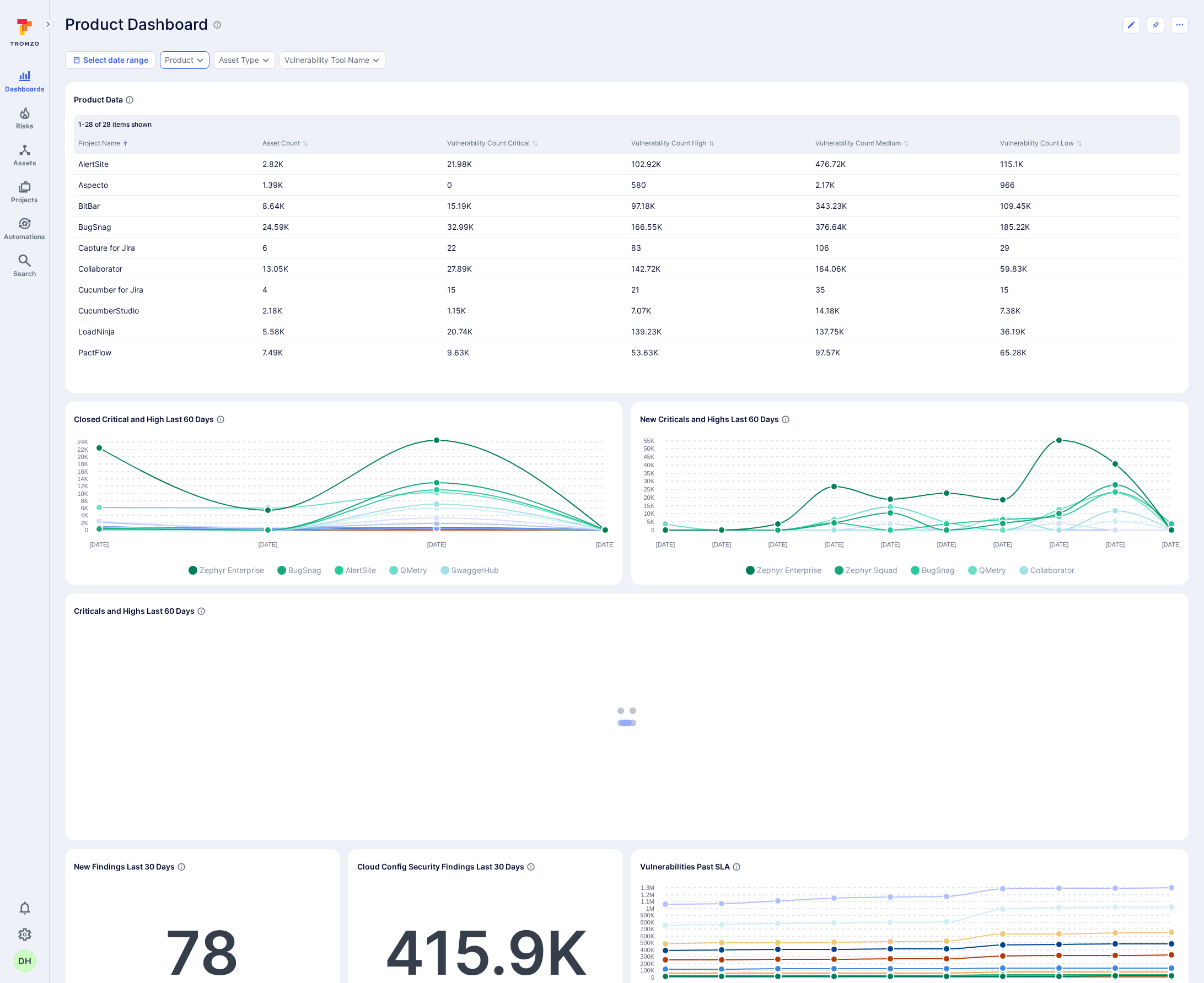
click at [178, 61] on div "Product" at bounding box center [179, 59] width 28 height 9
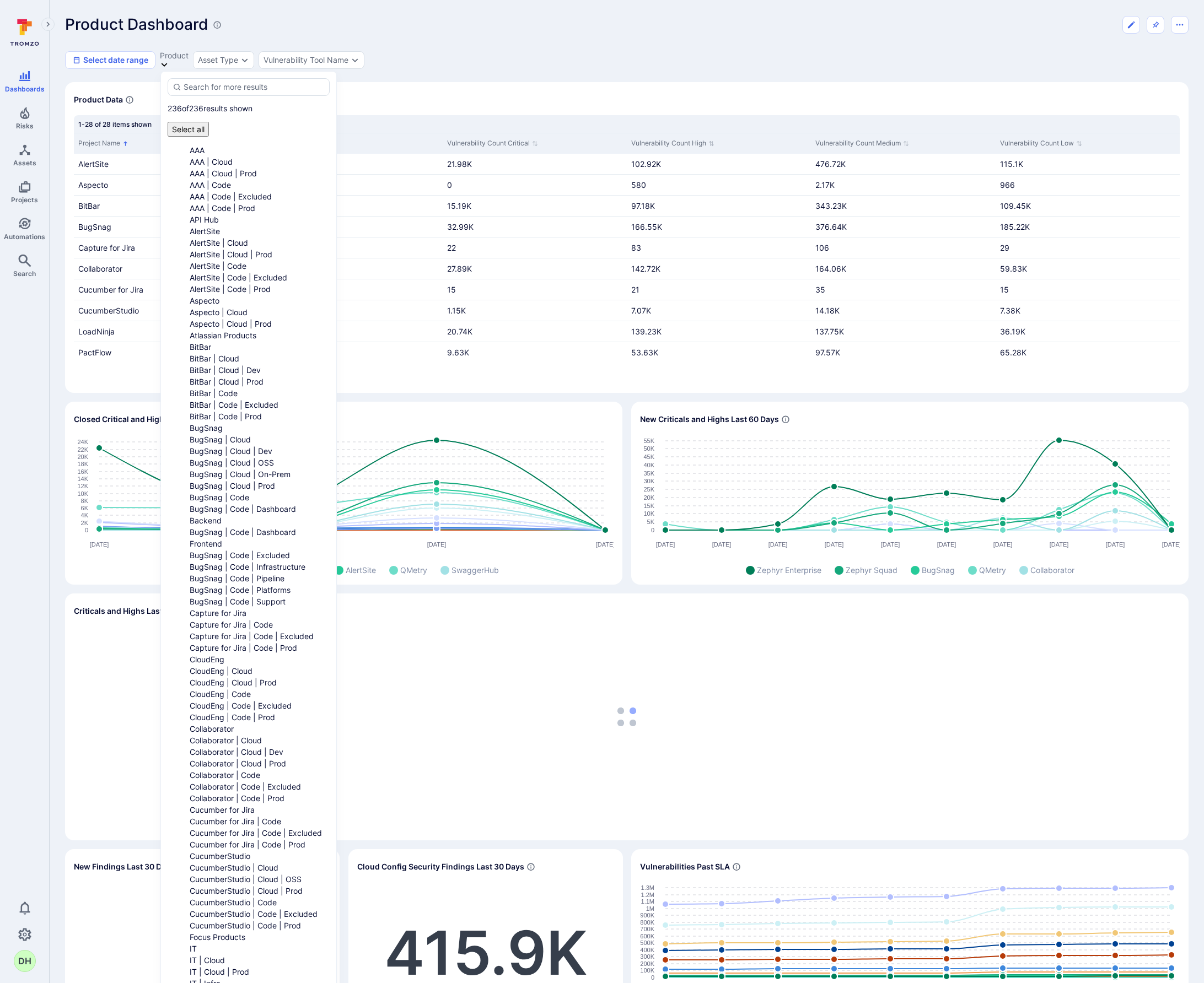
scroll to position [77, 0]
click at [190, 214] on li "API Hub" at bounding box center [260, 220] width 140 height 12
drag, startPoint x: 293, startPoint y: 308, endPoint x: 374, endPoint y: 312, distance: 81.1
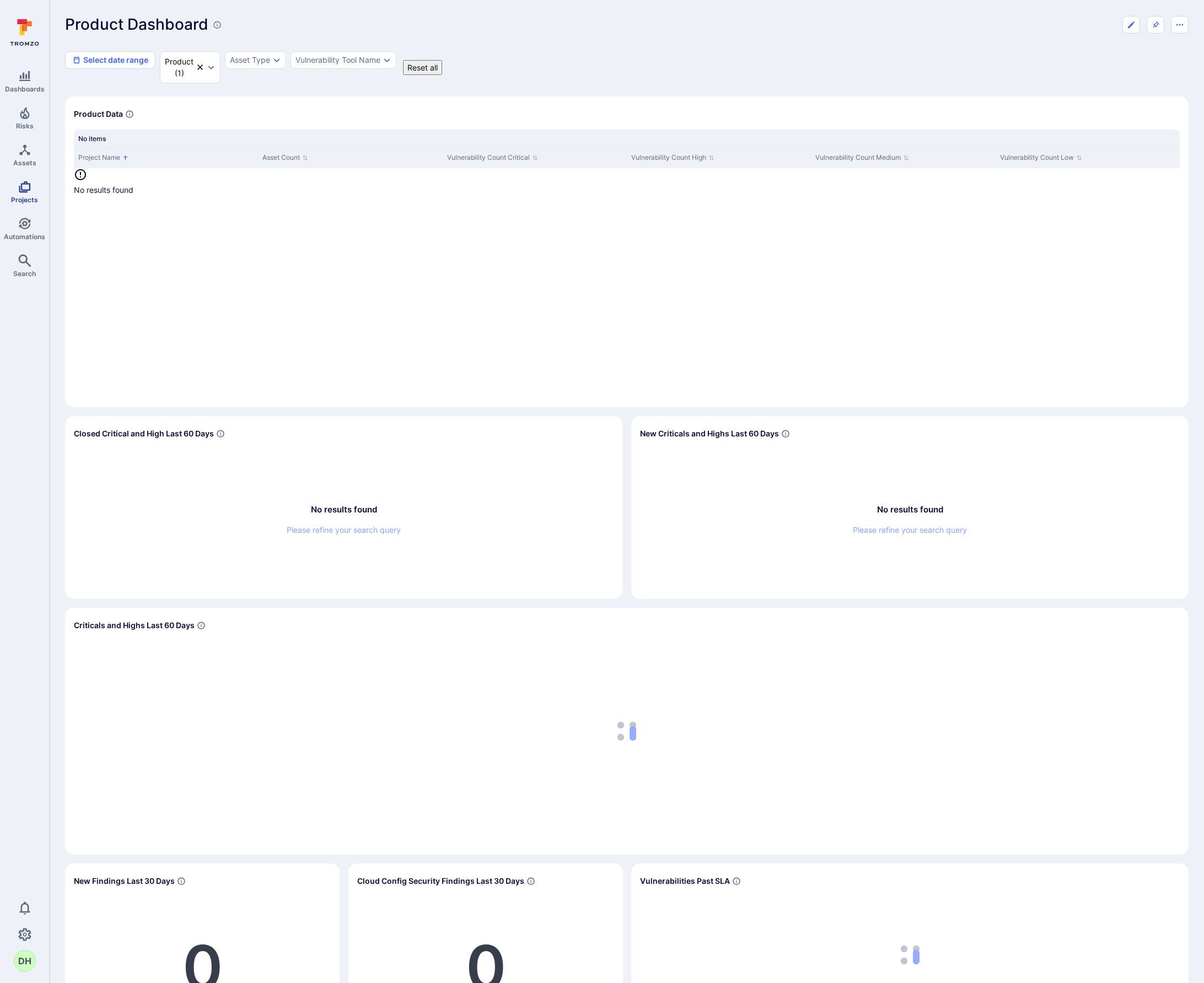
click at [26, 189] on icon "Projects" at bounding box center [25, 187] width 13 height 13
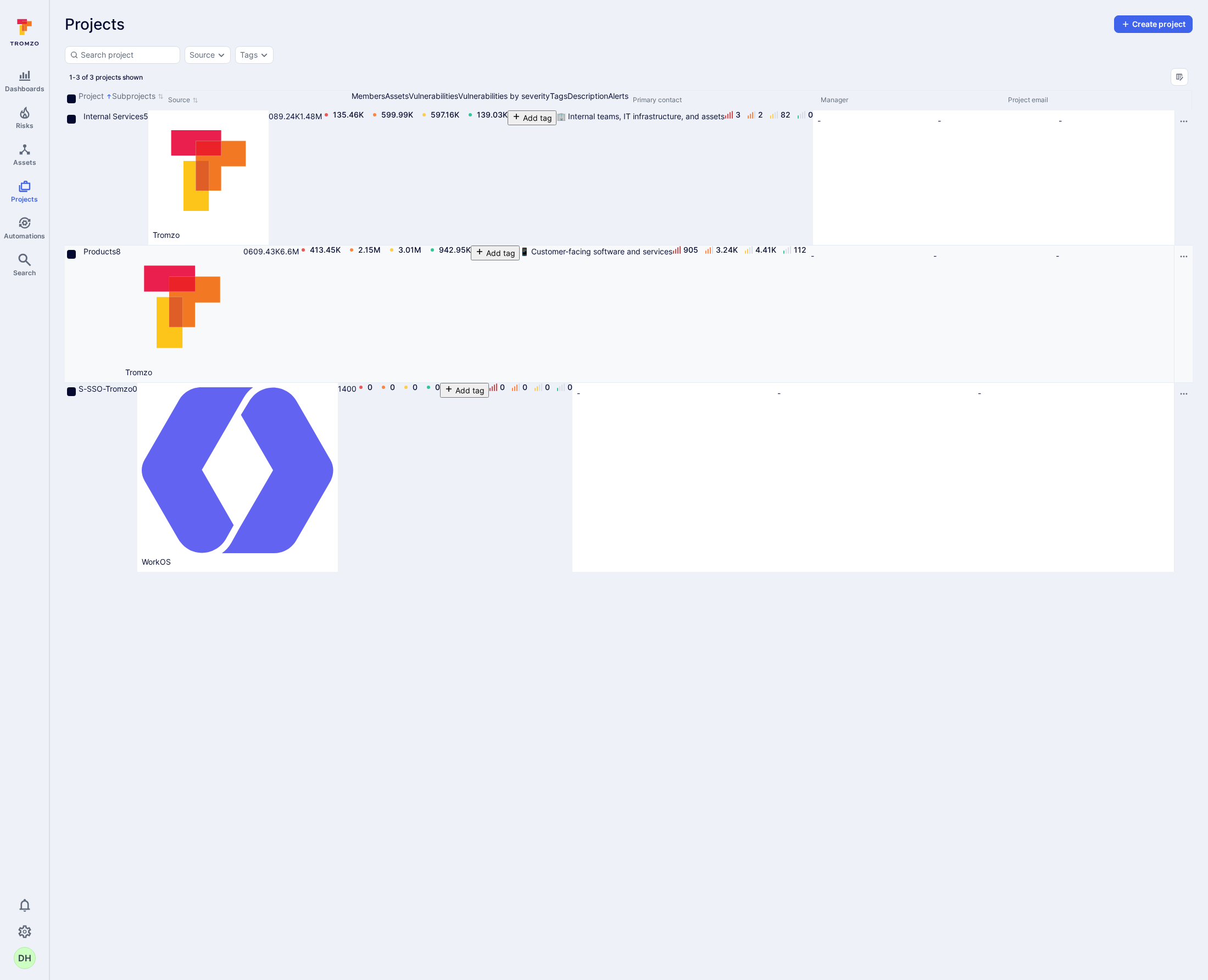
click at [78, 255] on icon "Cell for Project" at bounding box center [78, 255] width 0 height 0
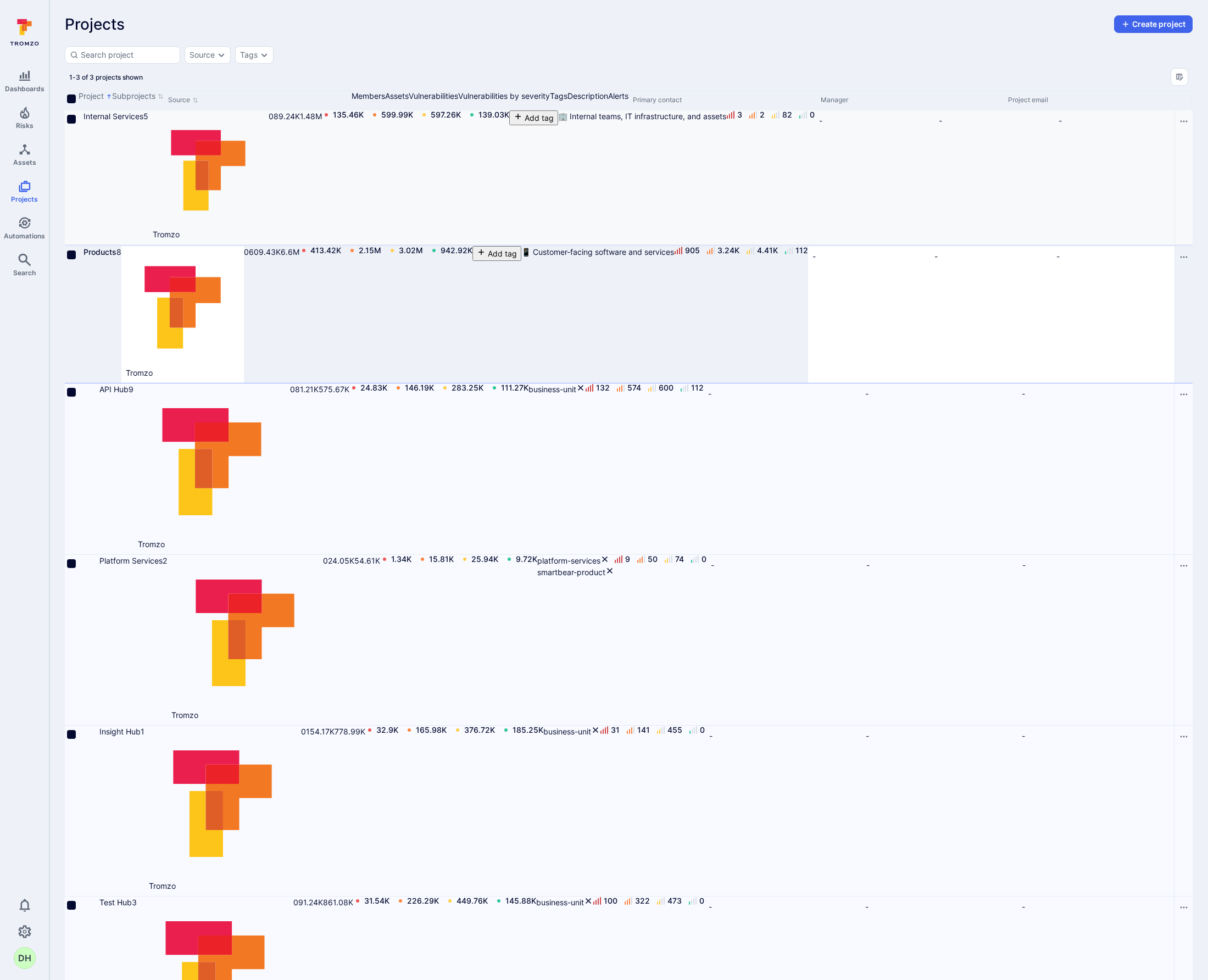
click at [78, 120] on icon "Cell for Project" at bounding box center [78, 120] width 0 height 0
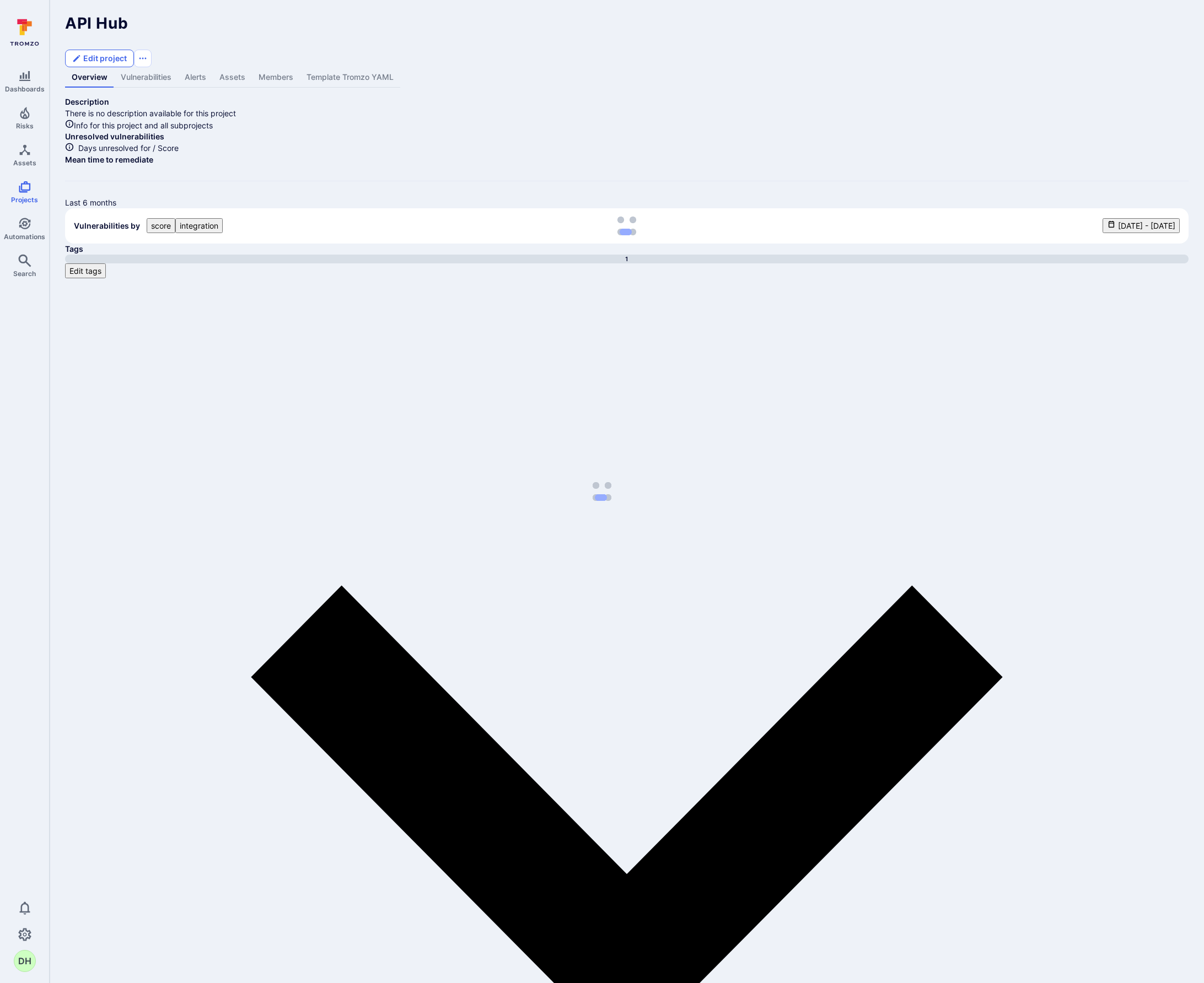
click at [134, 50] on button "Edit project" at bounding box center [99, 58] width 69 height 18
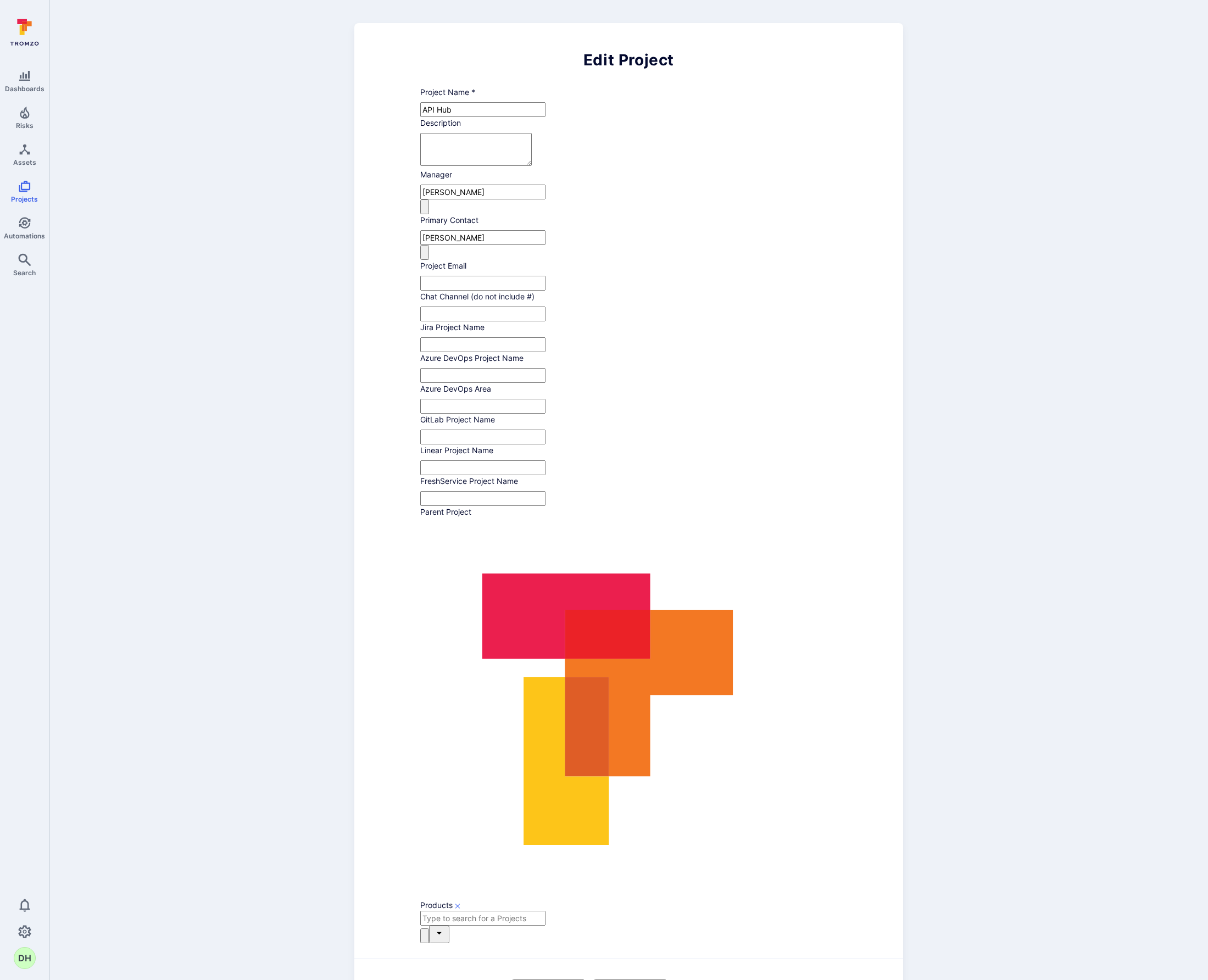
click at [540, 979] on button "Cancel" at bounding box center [548, 987] width 72 height 15
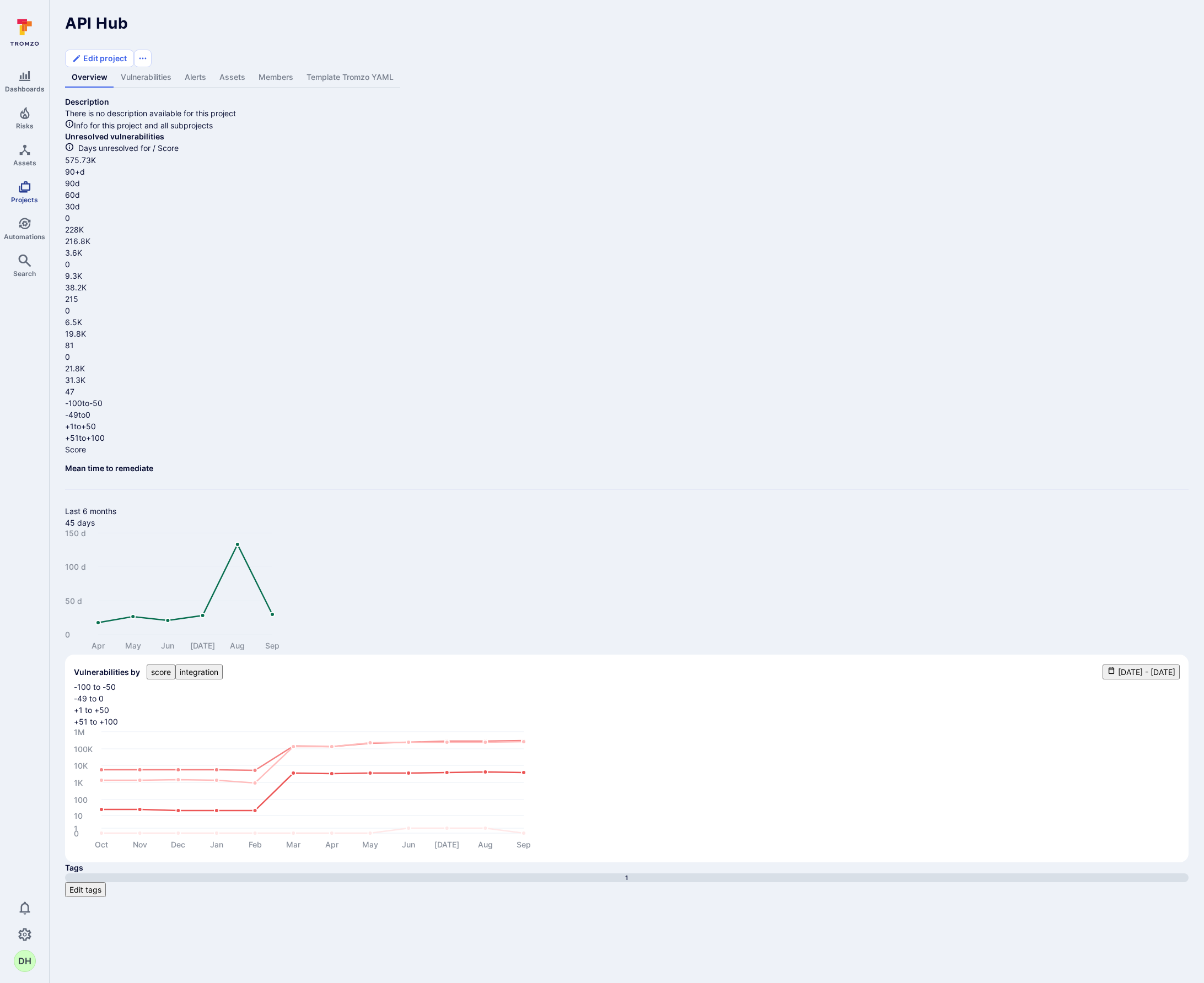
click at [26, 188] on icon "Projects" at bounding box center [25, 187] width 13 height 13
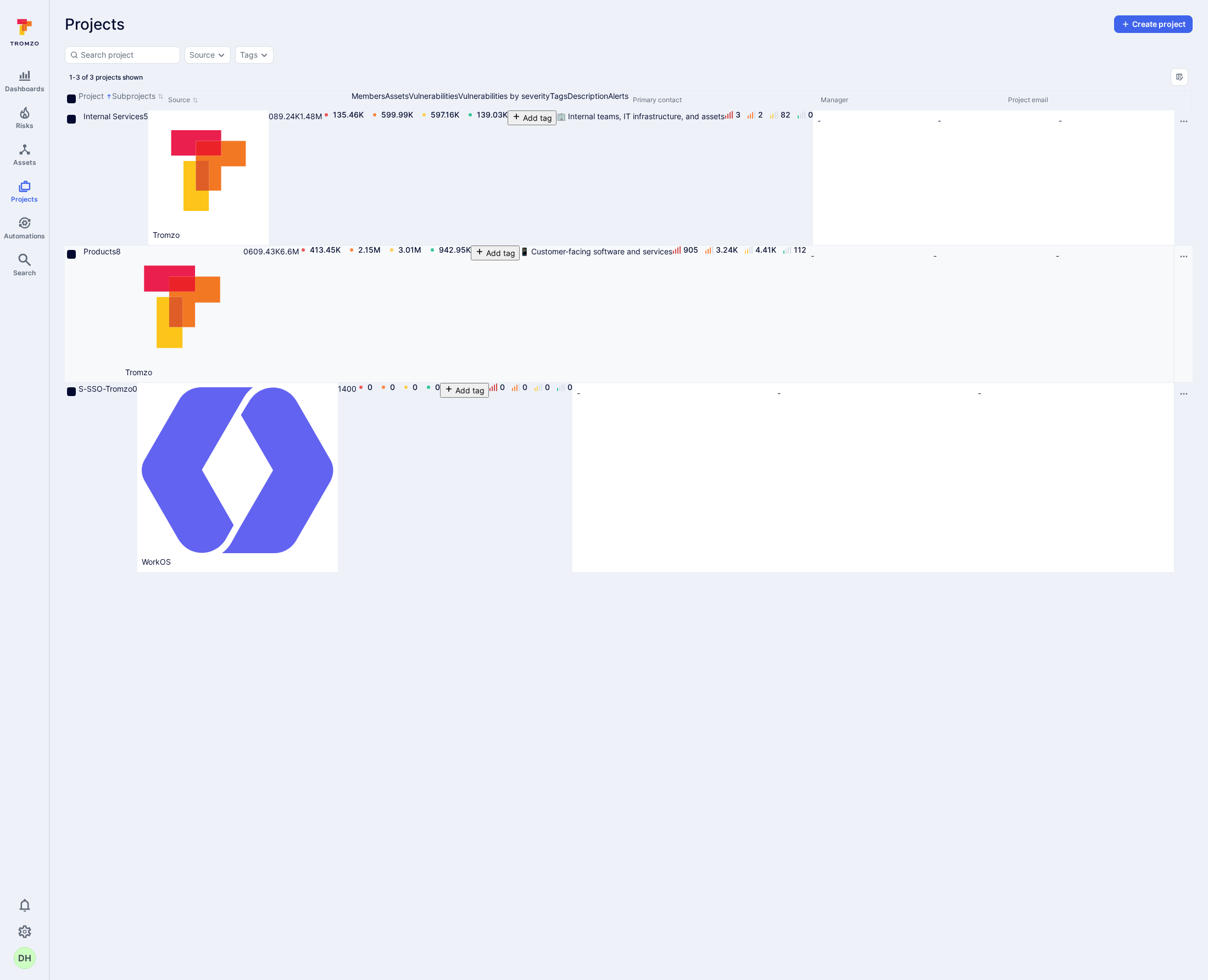
click at [78, 255] on icon "Cell for Project" at bounding box center [78, 255] width 0 height 0
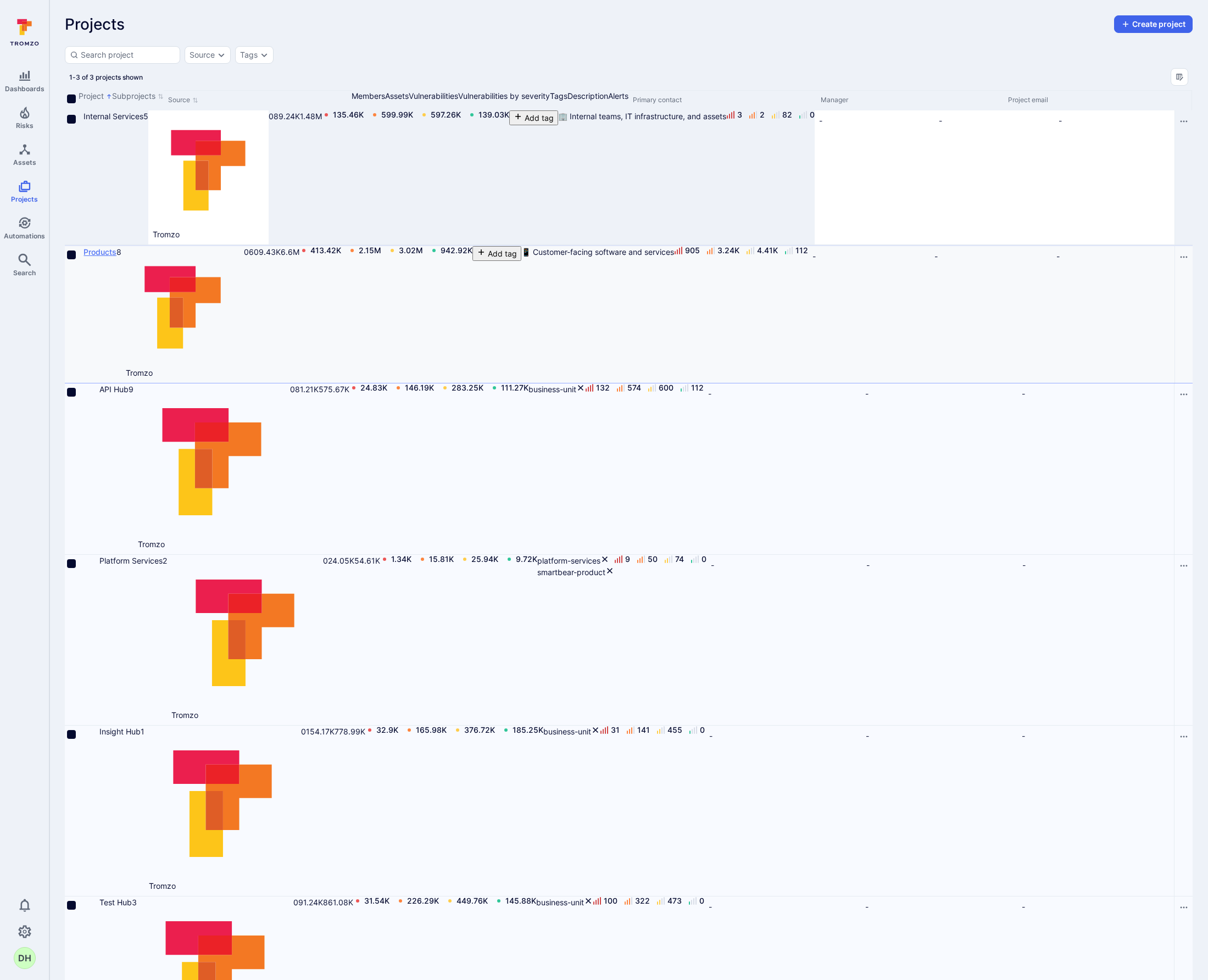
click at [117, 247] on link "Products" at bounding box center [100, 252] width 33 height 9
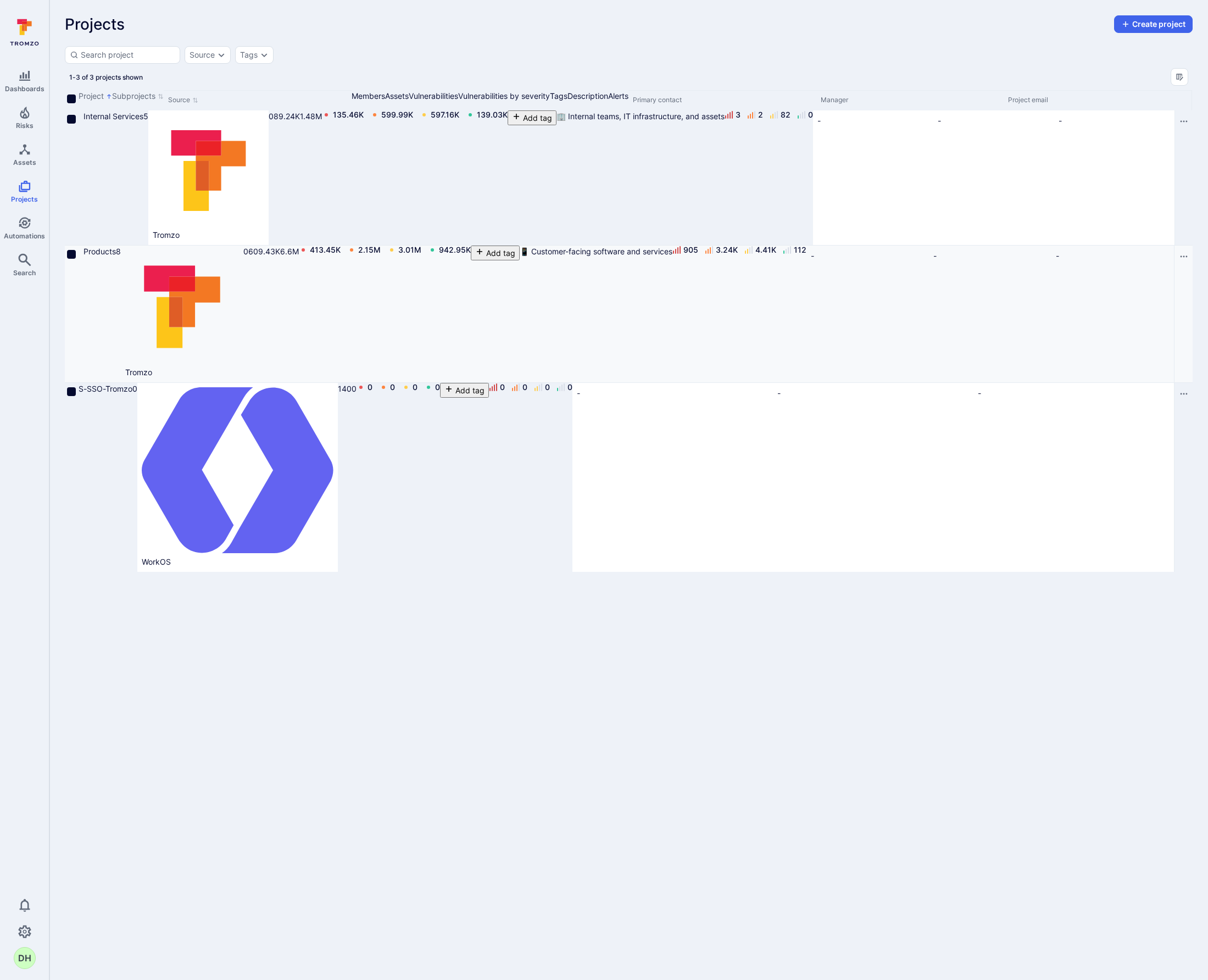
click at [78, 255] on icon "Cell for Project" at bounding box center [78, 255] width 0 height 0
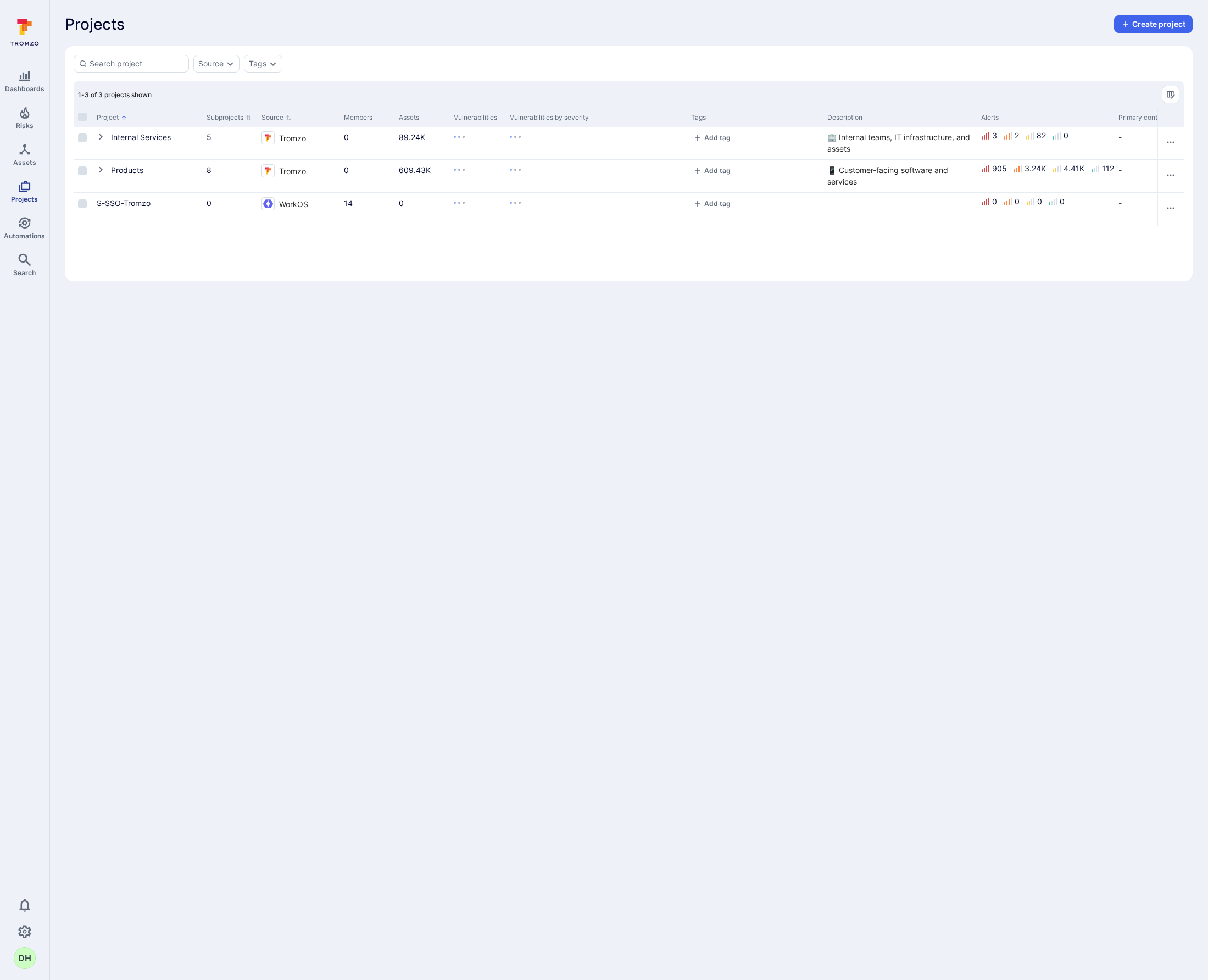
click at [29, 194] on link "Projects" at bounding box center [24, 191] width 49 height 32
click at [32, 151] on link "Assets" at bounding box center [24, 154] width 49 height 32
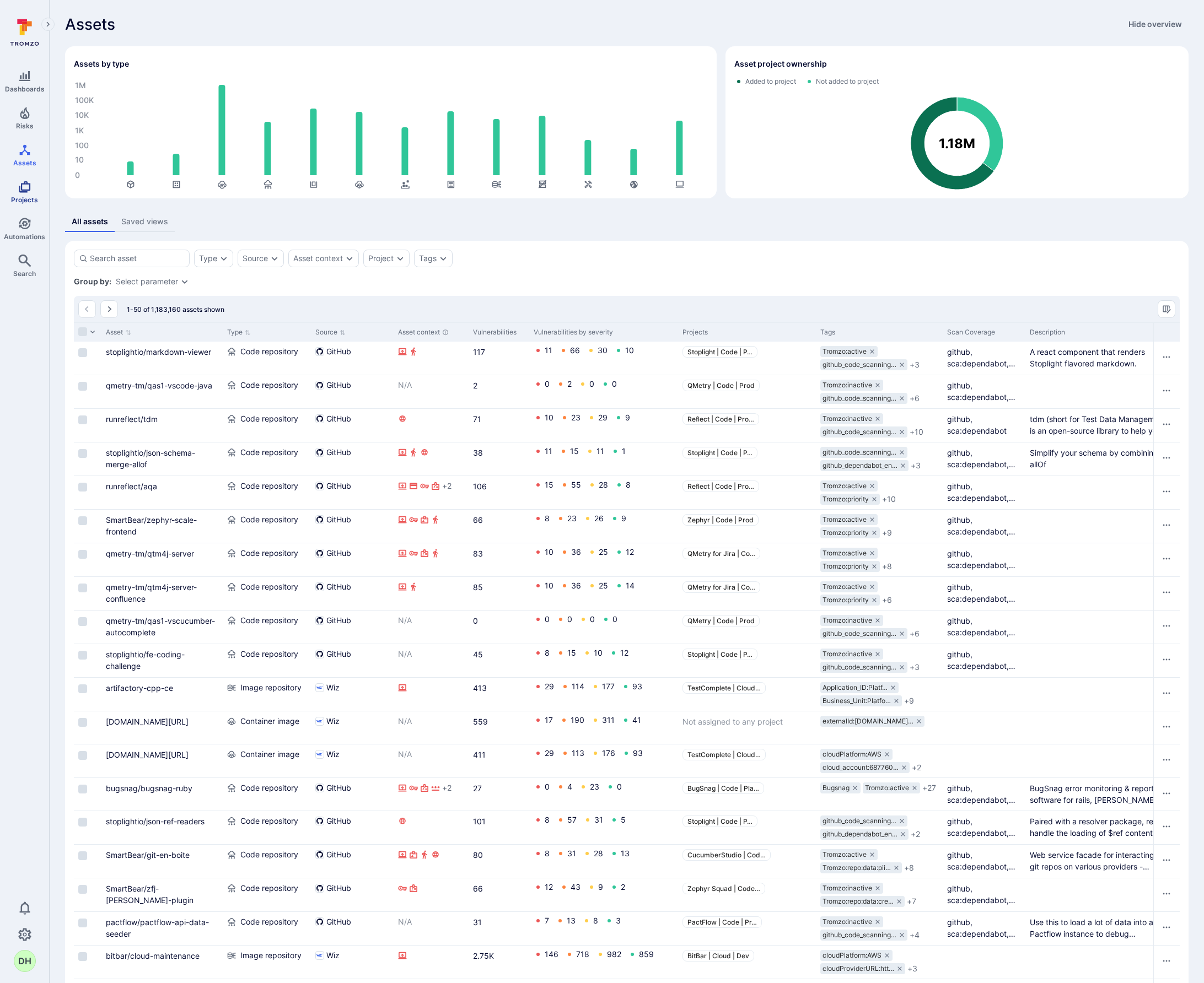
click at [17, 189] on link "Projects" at bounding box center [24, 191] width 49 height 32
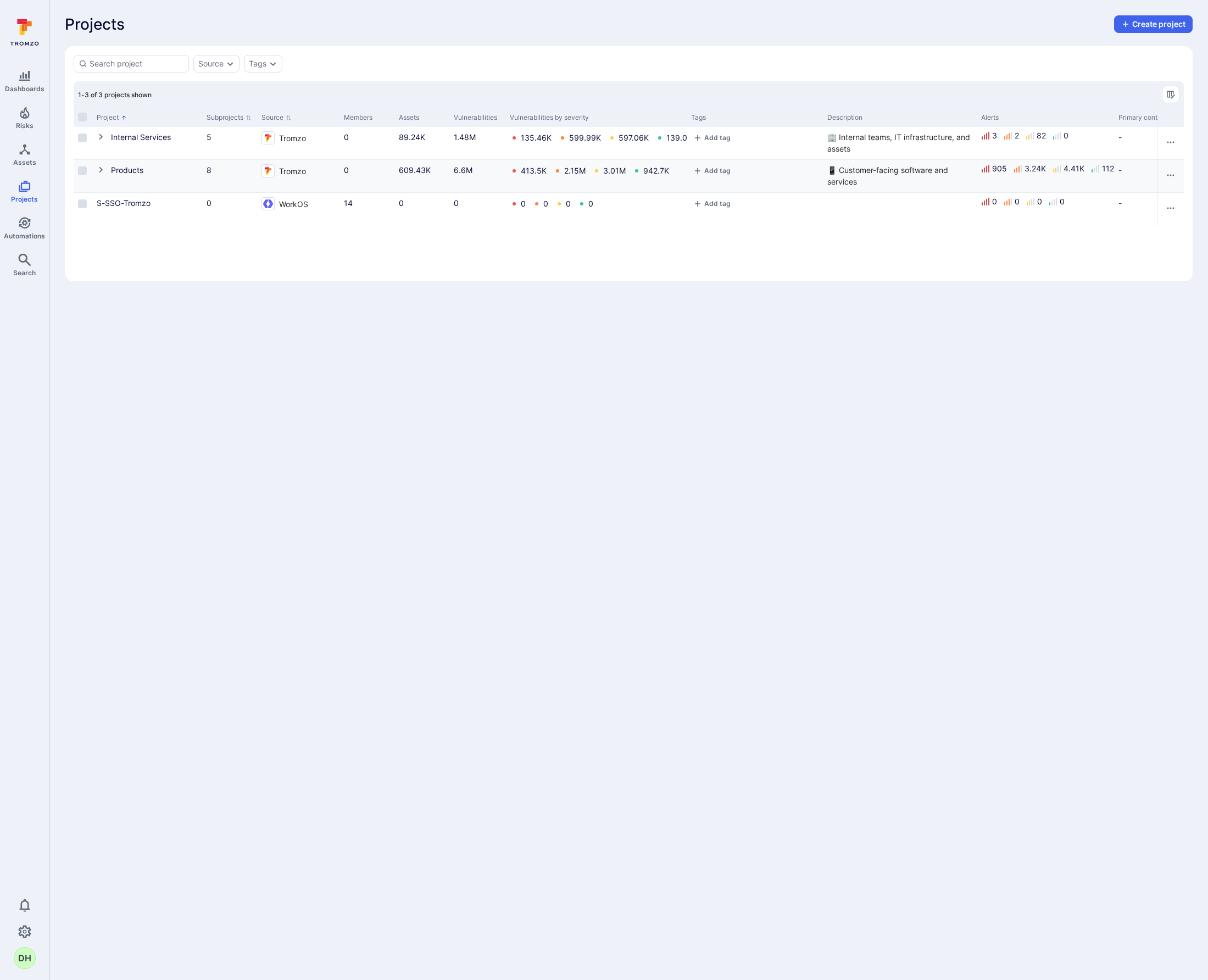
click at [101, 169] on icon "Cell for Project" at bounding box center [101, 170] width 4 height 6
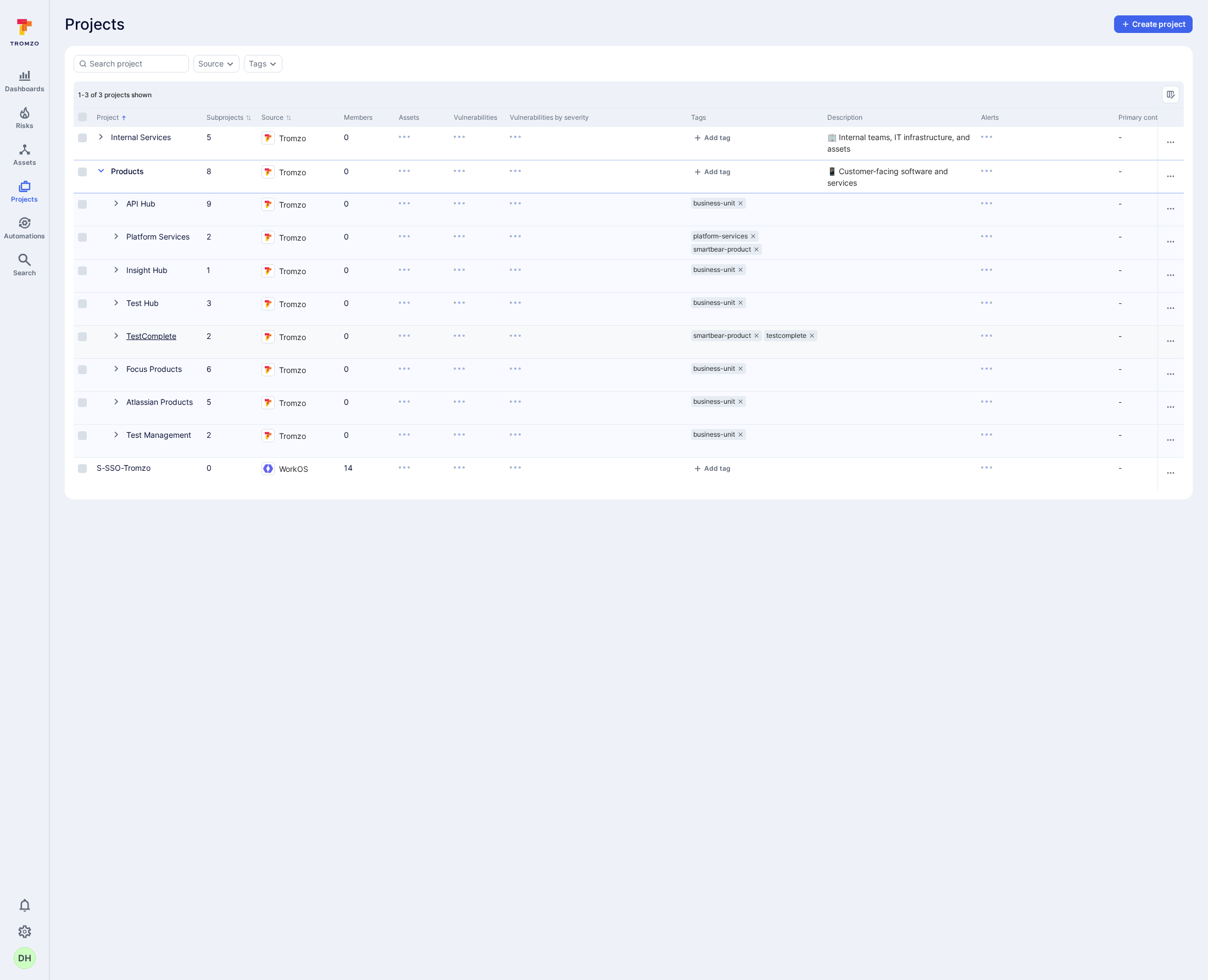
click at [145, 337] on link "TestComplete" at bounding box center [151, 336] width 50 height 9
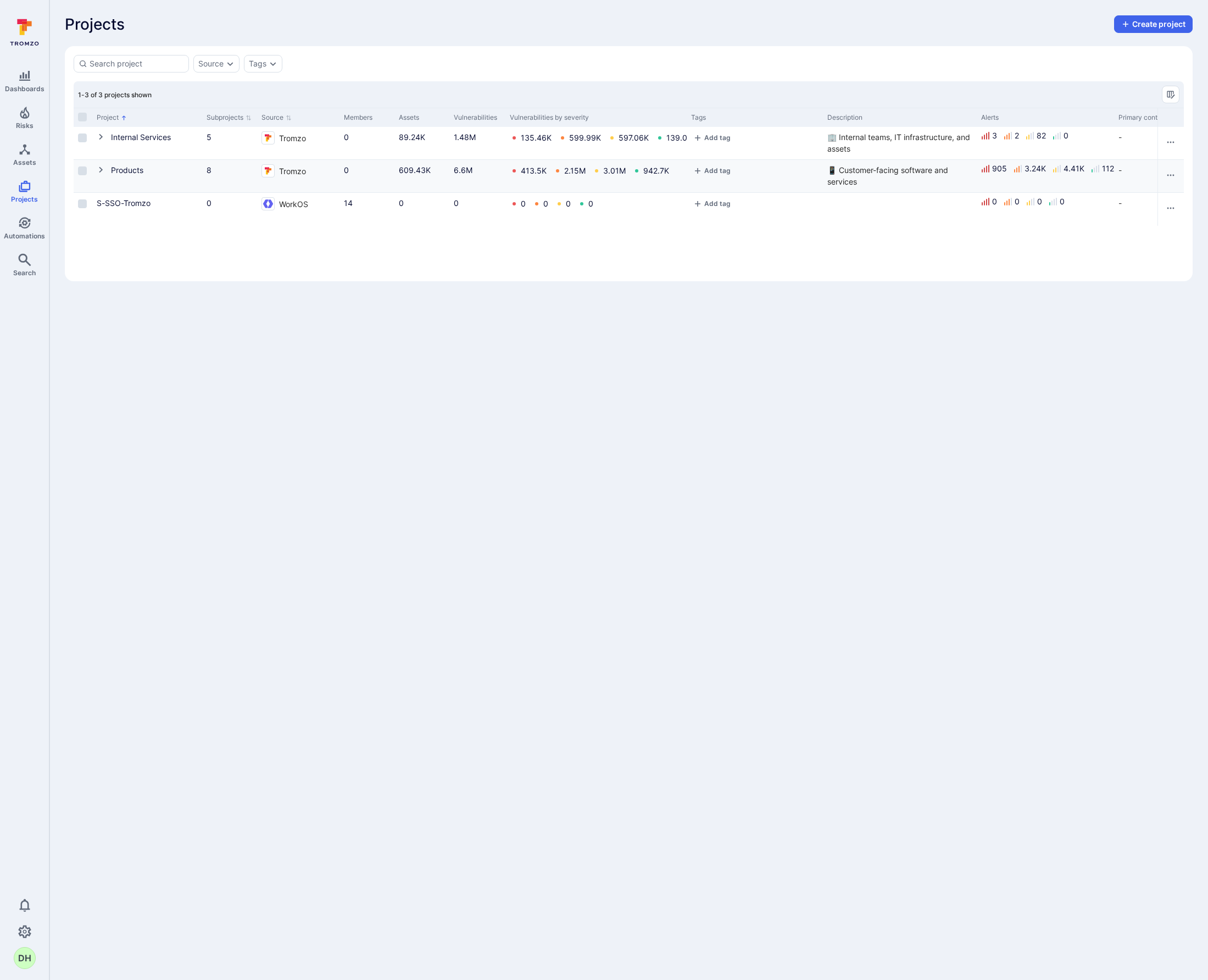
click at [99, 170] on icon "Cell for Project" at bounding box center [101, 169] width 9 height 9
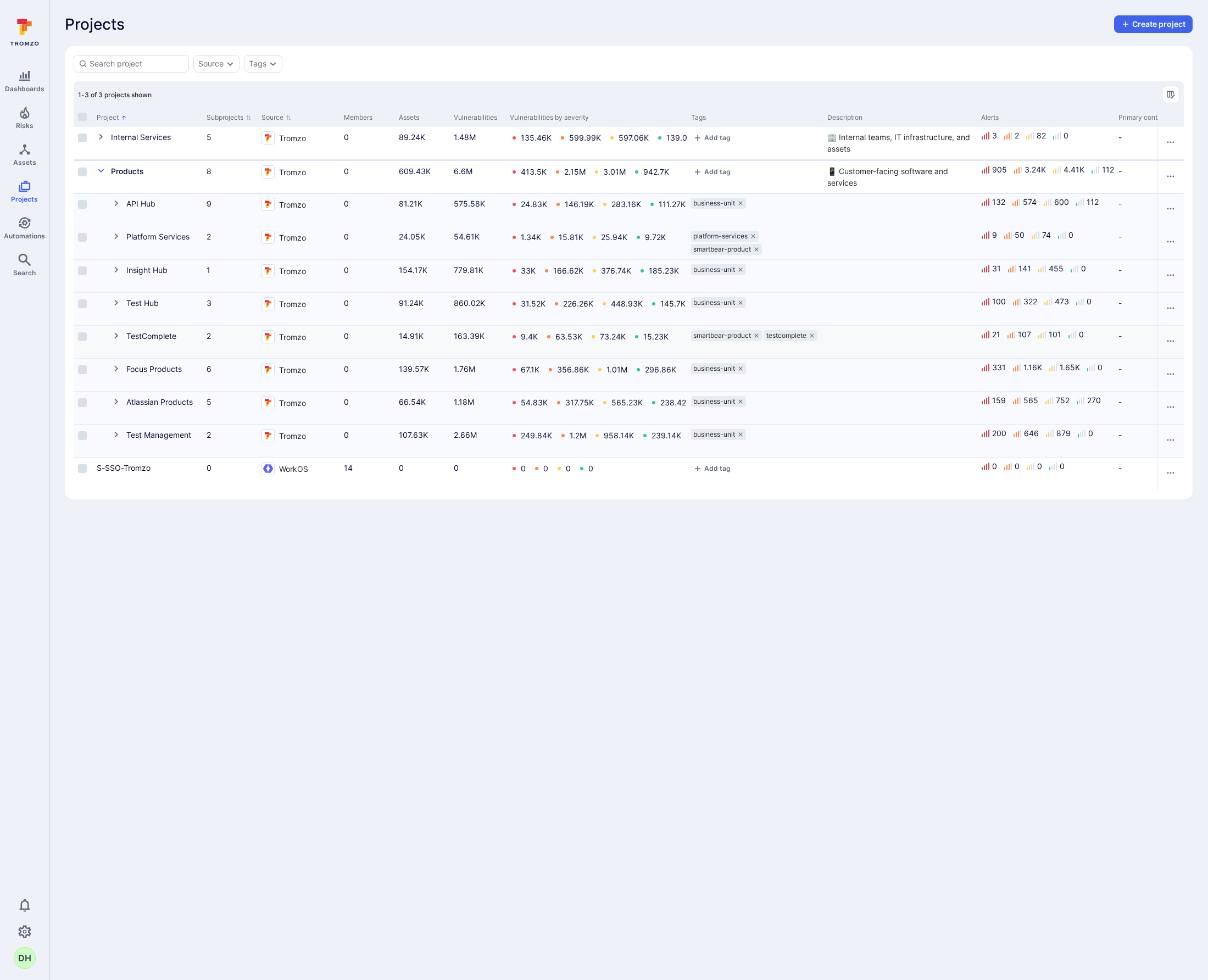
click at [118, 338] on icon "Cell for Project" at bounding box center [116, 335] width 9 height 9
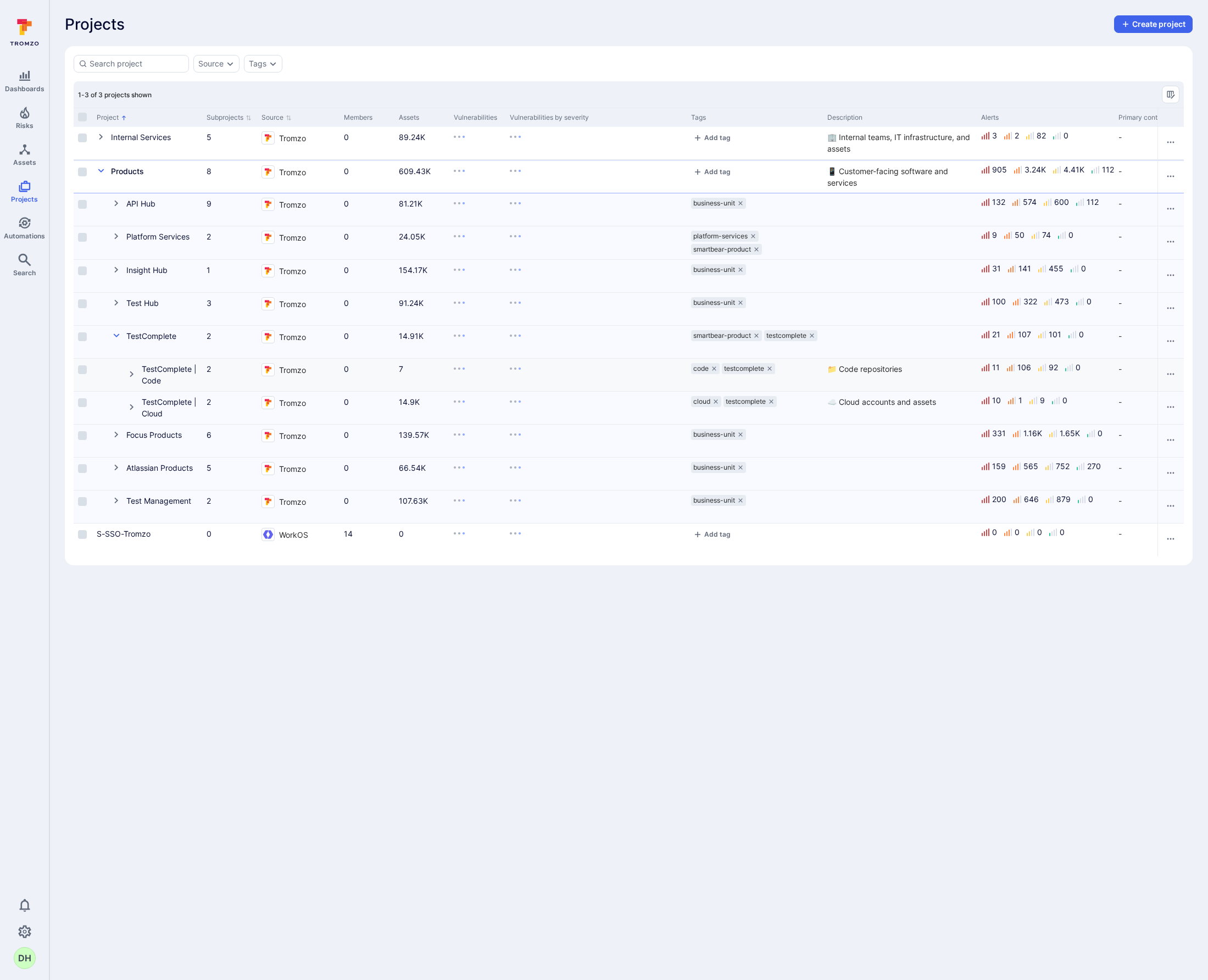
click at [129, 374] on icon "Cell for Project" at bounding box center [132, 374] width 9 height 9
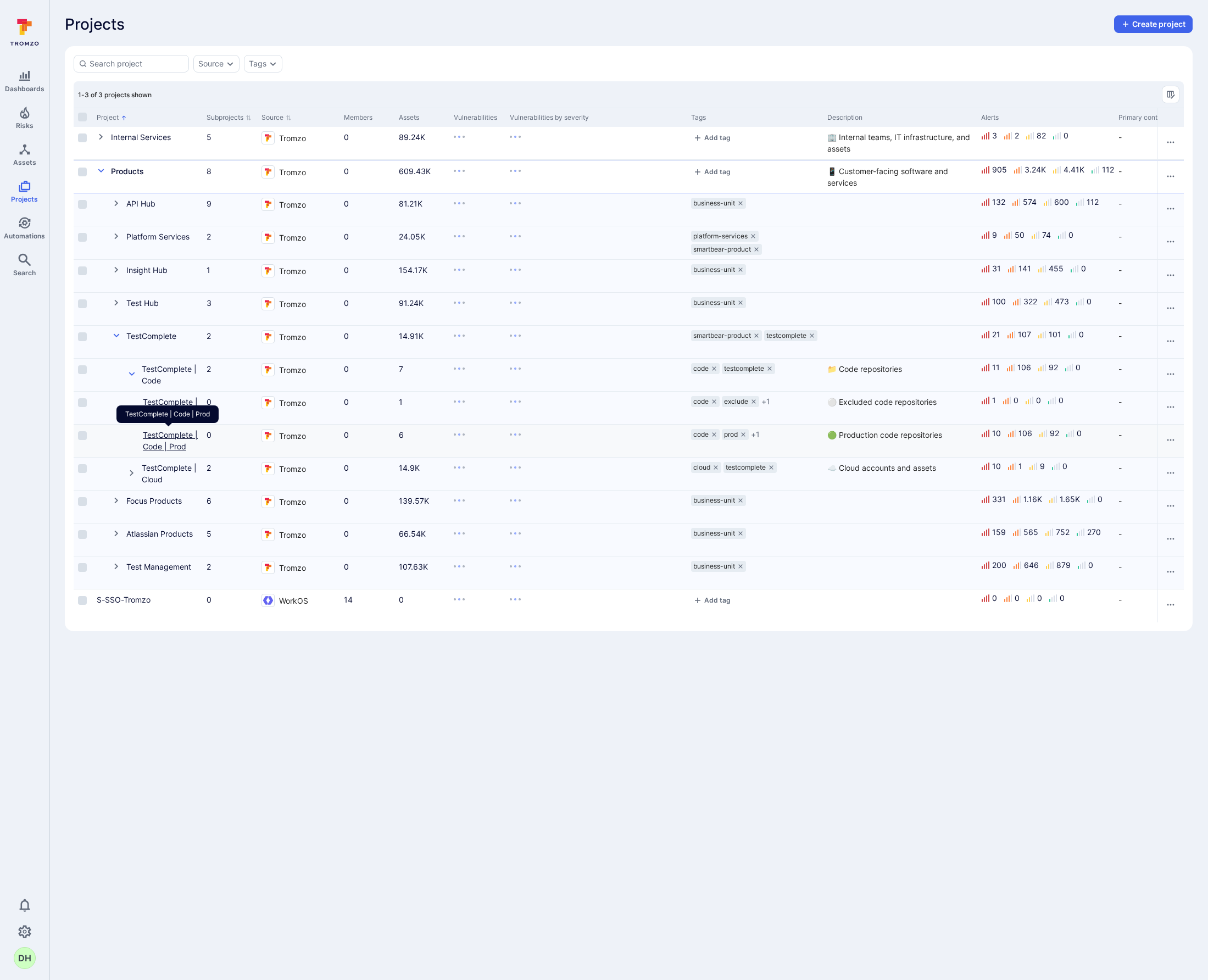
click at [171, 430] on div "TestComplete | Code | Prod" at bounding box center [167, 418] width 102 height 25
click at [171, 434] on link "TestComplete | Code | Prod" at bounding box center [170, 441] width 55 height 21
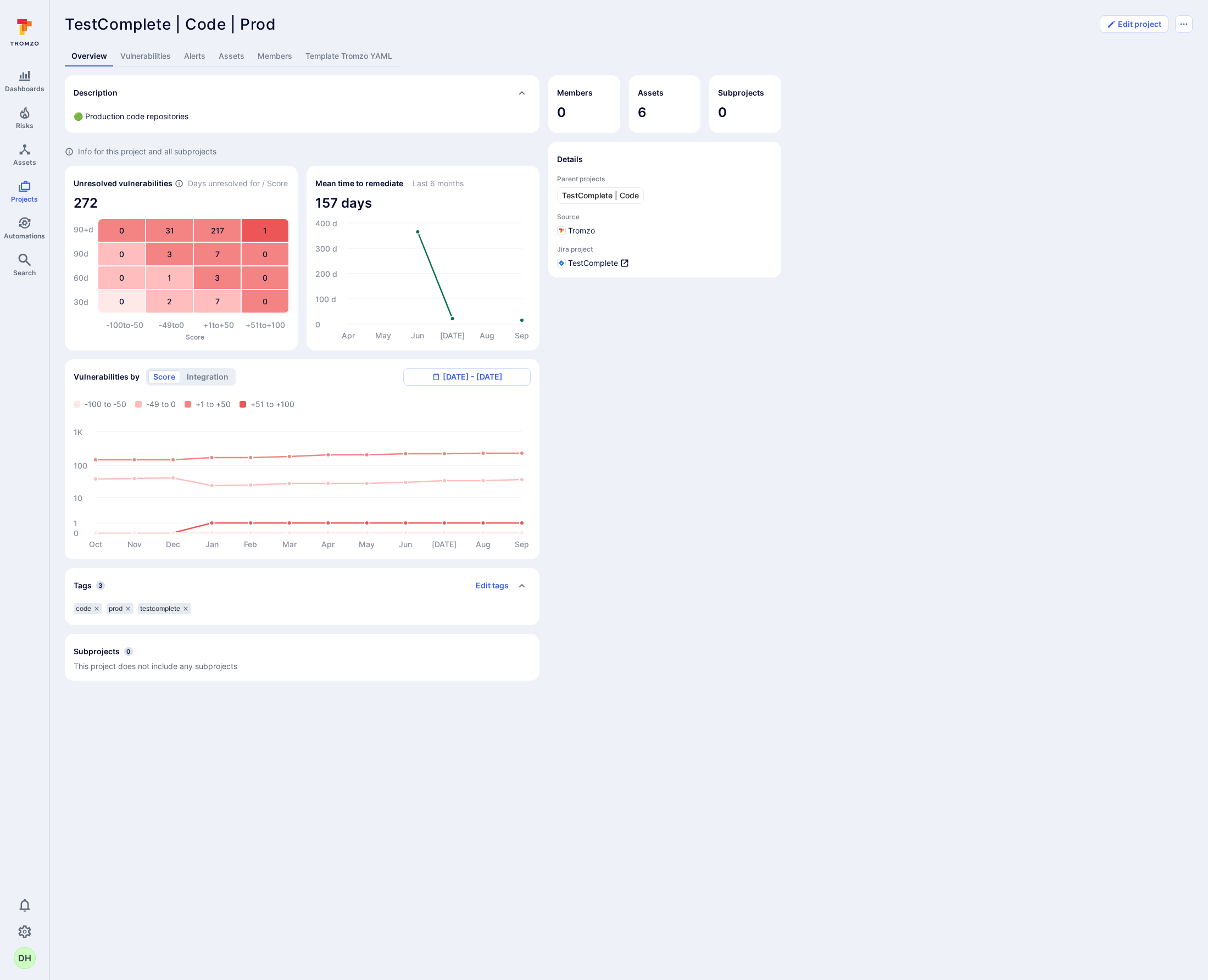
click at [157, 58] on link "Vulnerabilities" at bounding box center [145, 56] width 64 height 20
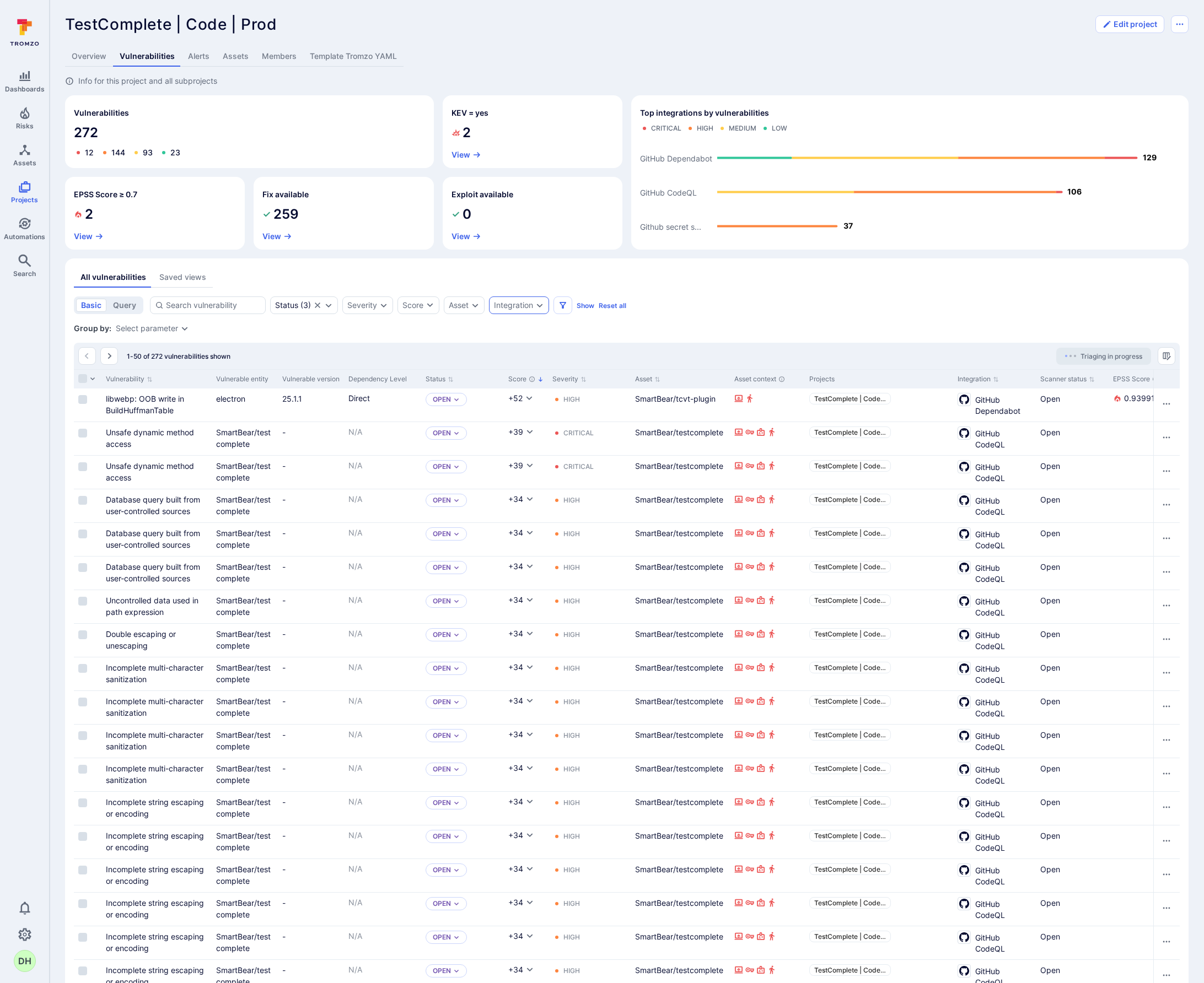
click at [517, 299] on div "Integration" at bounding box center [518, 305] width 60 height 18
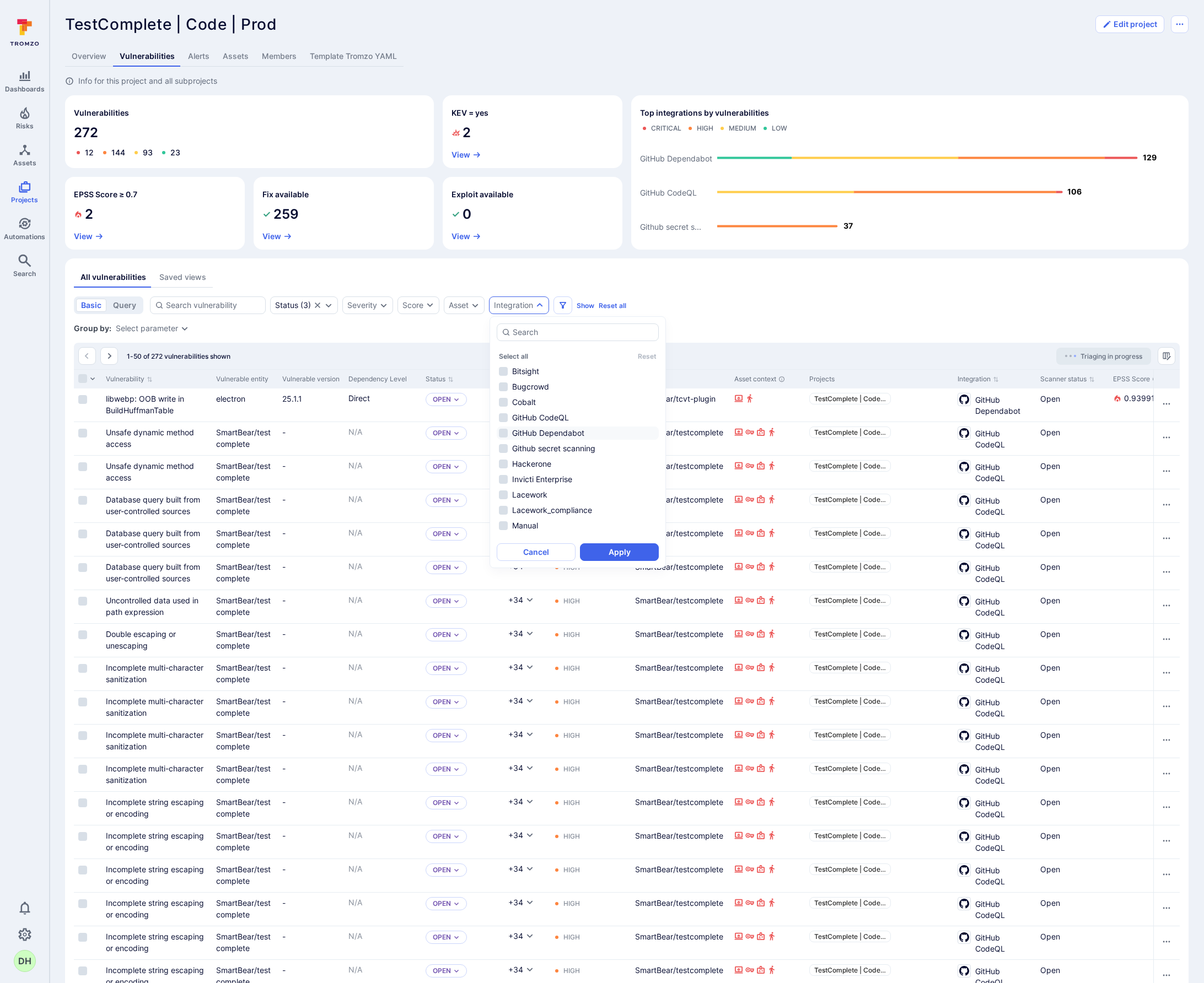
click at [502, 433] on li "GitHub Dependabot" at bounding box center [577, 433] width 162 height 13
click at [605, 551] on button "Apply" at bounding box center [619, 552] width 79 height 18
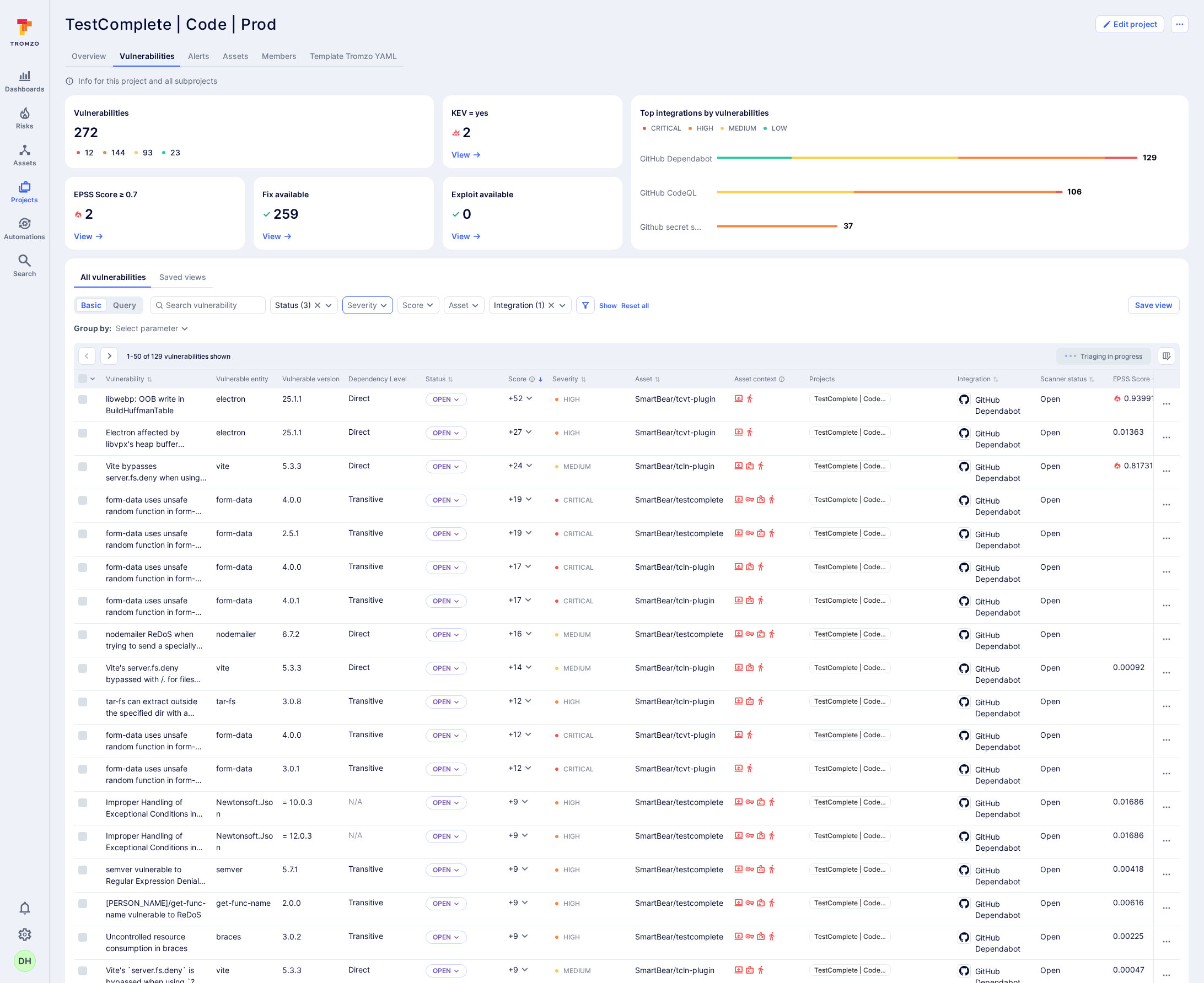
click at [388, 308] on div "Severity" at bounding box center [367, 305] width 51 height 18
click at [370, 371] on li "Critical" at bounding box center [430, 372] width 162 height 13
click at [367, 392] on li "High" at bounding box center [430, 387] width 162 height 13
click at [465, 465] on div "Select all Reset Critical High Medium Low Informational Cancel Apply" at bounding box center [430, 393] width 176 height 155
click at [375, 306] on div "Severity" at bounding box center [362, 305] width 30 height 9
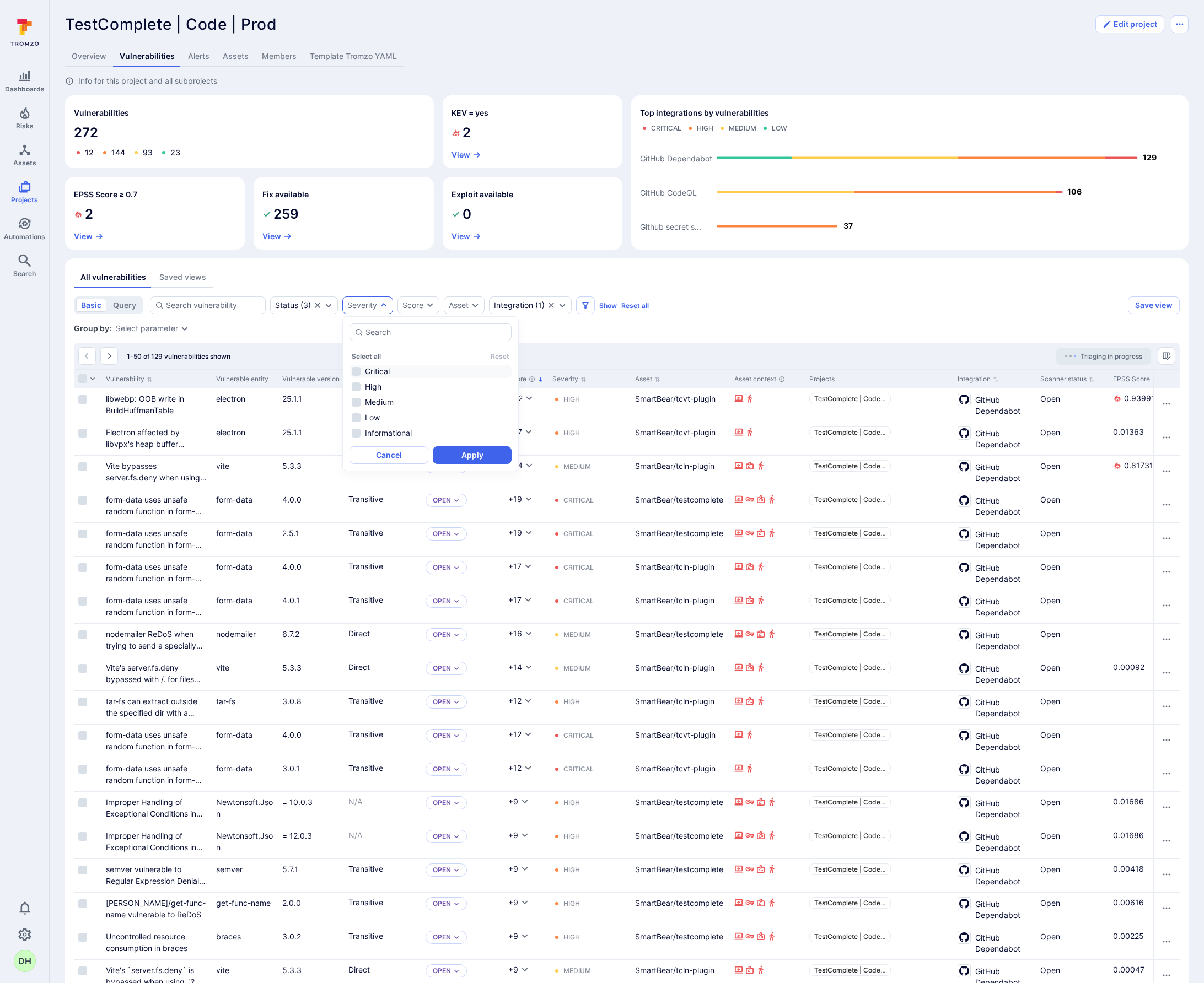
click at [378, 373] on li "Critical" at bounding box center [430, 372] width 162 height 13
click at [375, 387] on li "High" at bounding box center [430, 387] width 162 height 13
click at [489, 458] on button "Apply" at bounding box center [472, 455] width 79 height 18
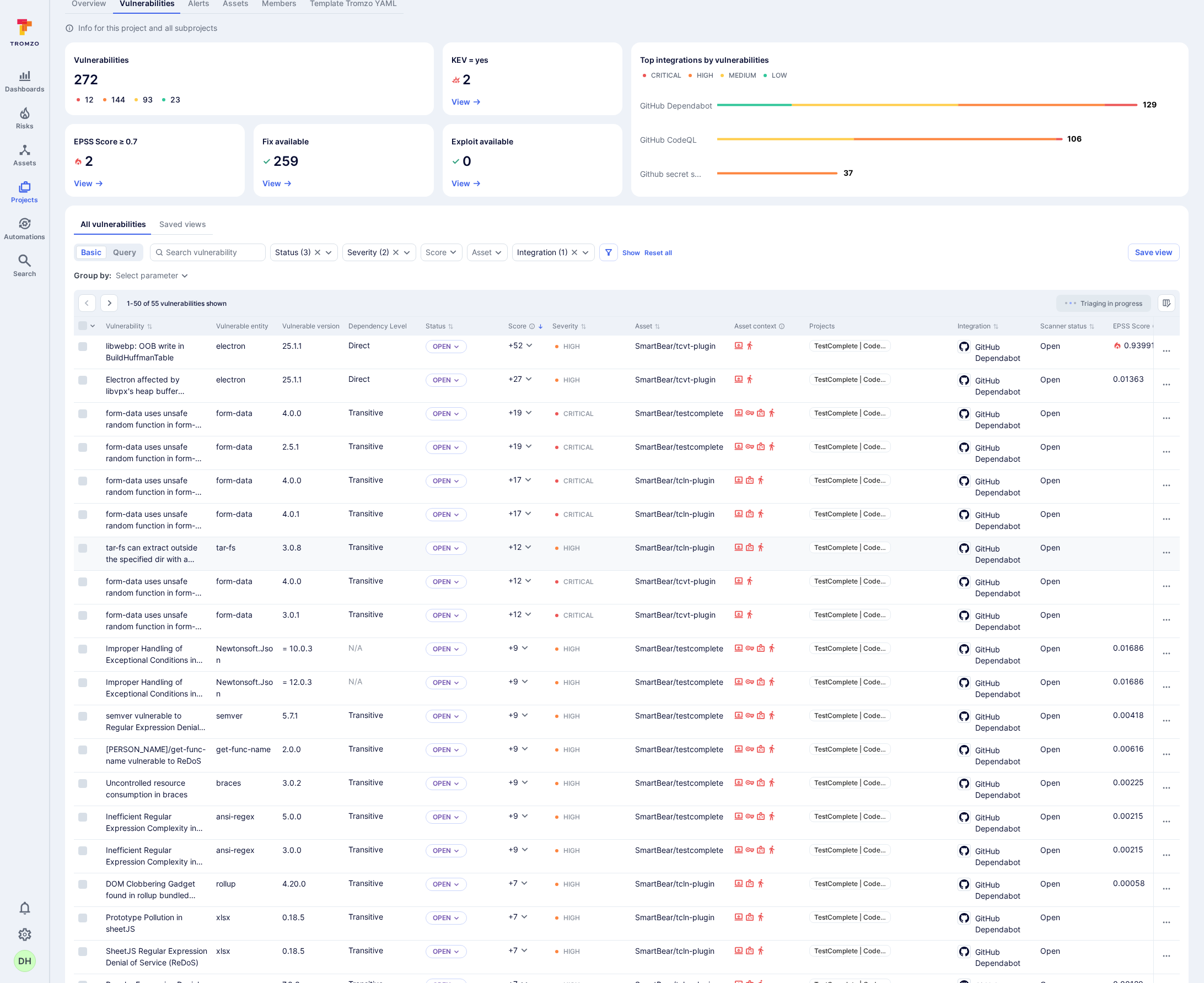
scroll to position [32, 0]
